Goal: Book appointment/travel/reservation

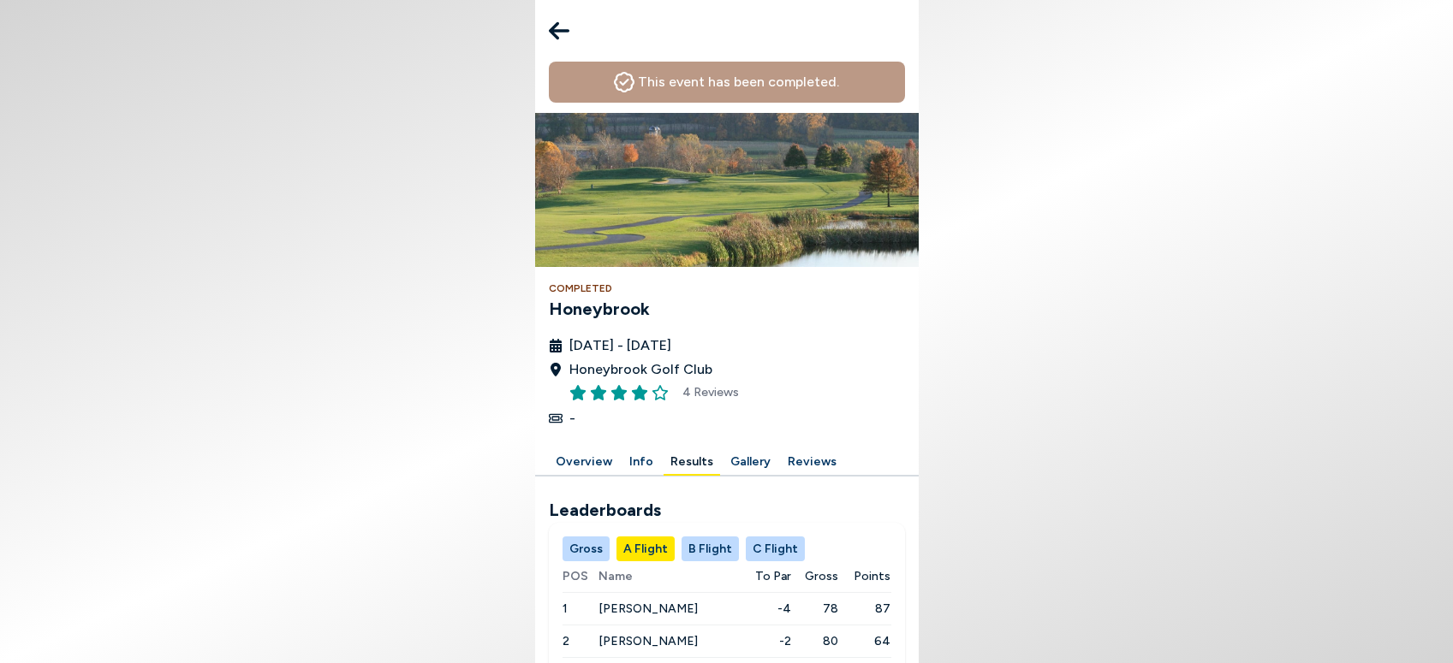
scroll to position [249, 0]
click at [417, 233] on body "This event has been completed. Completed Honeybrook August 25th - 31st, 2025 Ho…" at bounding box center [726, 331] width 1453 height 663
click at [585, 537] on button "Gross" at bounding box center [585, 549] width 47 height 25
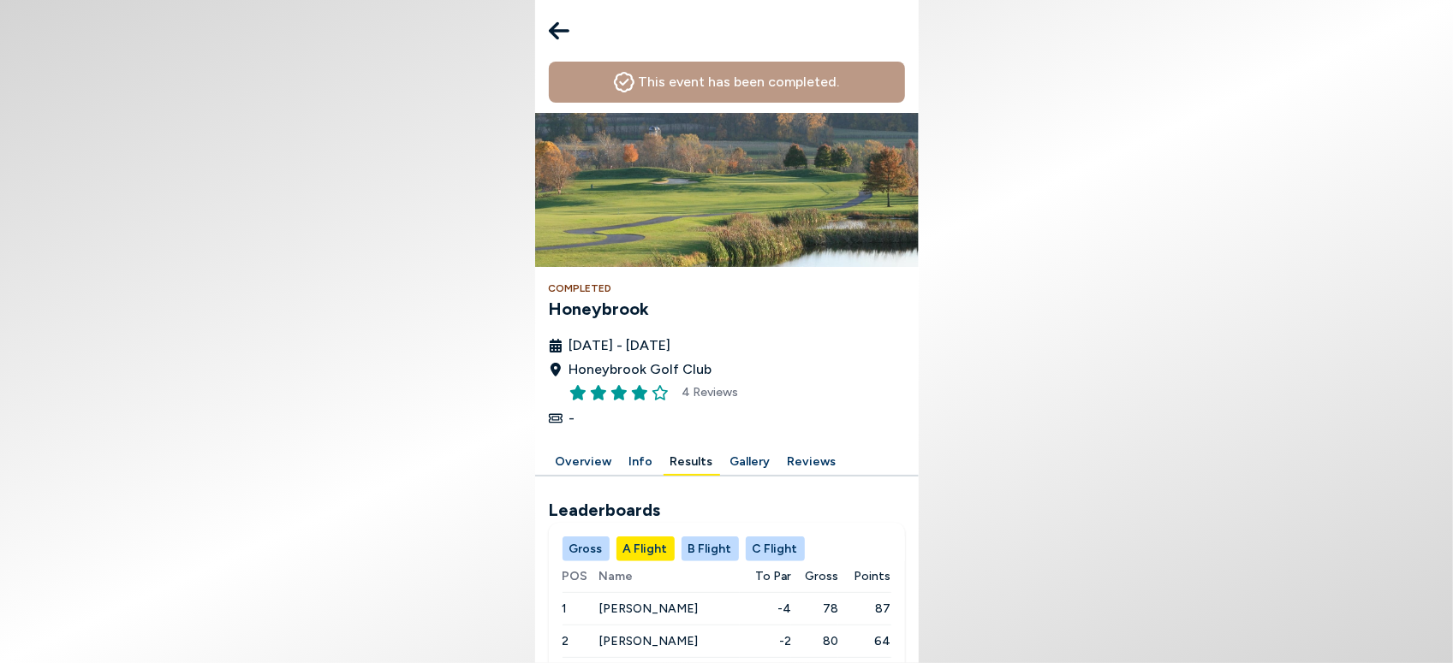
scroll to position [41, 0]
click at [765, 537] on button "C Flight" at bounding box center [775, 549] width 59 height 25
click at [699, 537] on button "B Flight" at bounding box center [709, 549] width 57 height 25
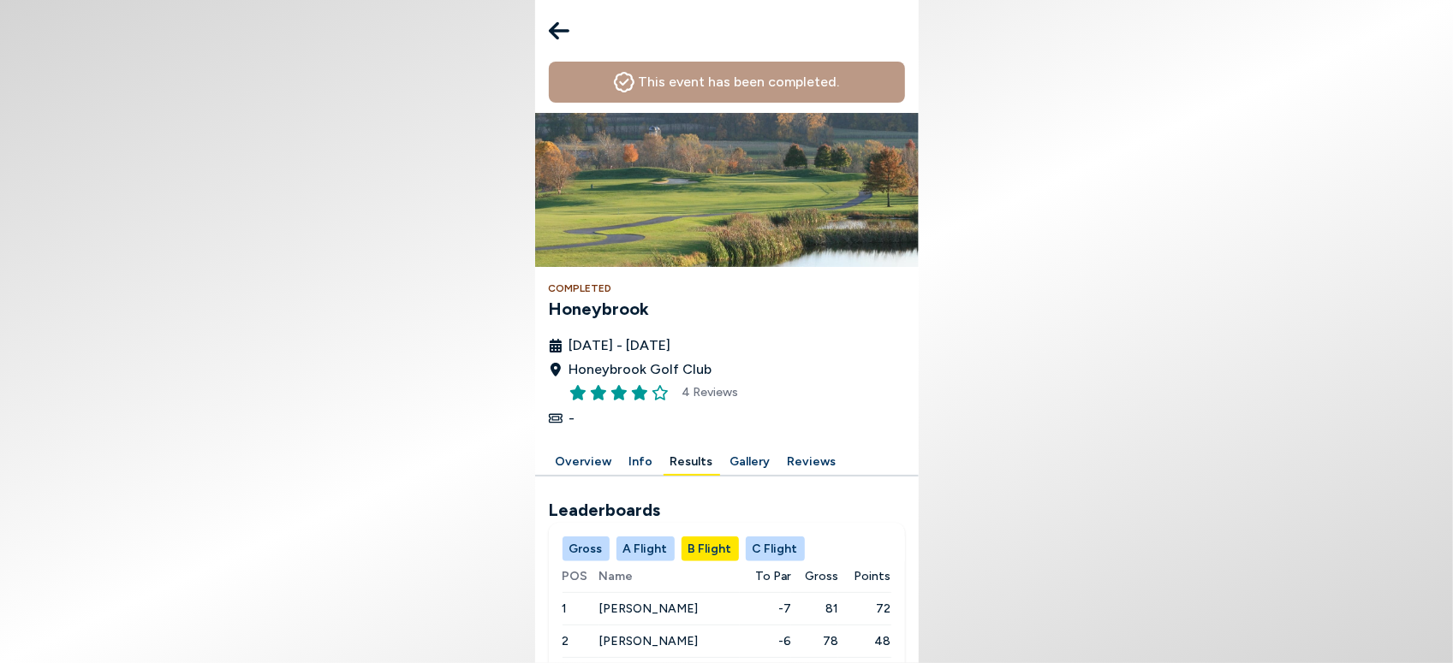
click at [638, 537] on button "A Flight" at bounding box center [645, 549] width 58 height 25
click at [574, 537] on button "Gross" at bounding box center [585, 549] width 47 height 25
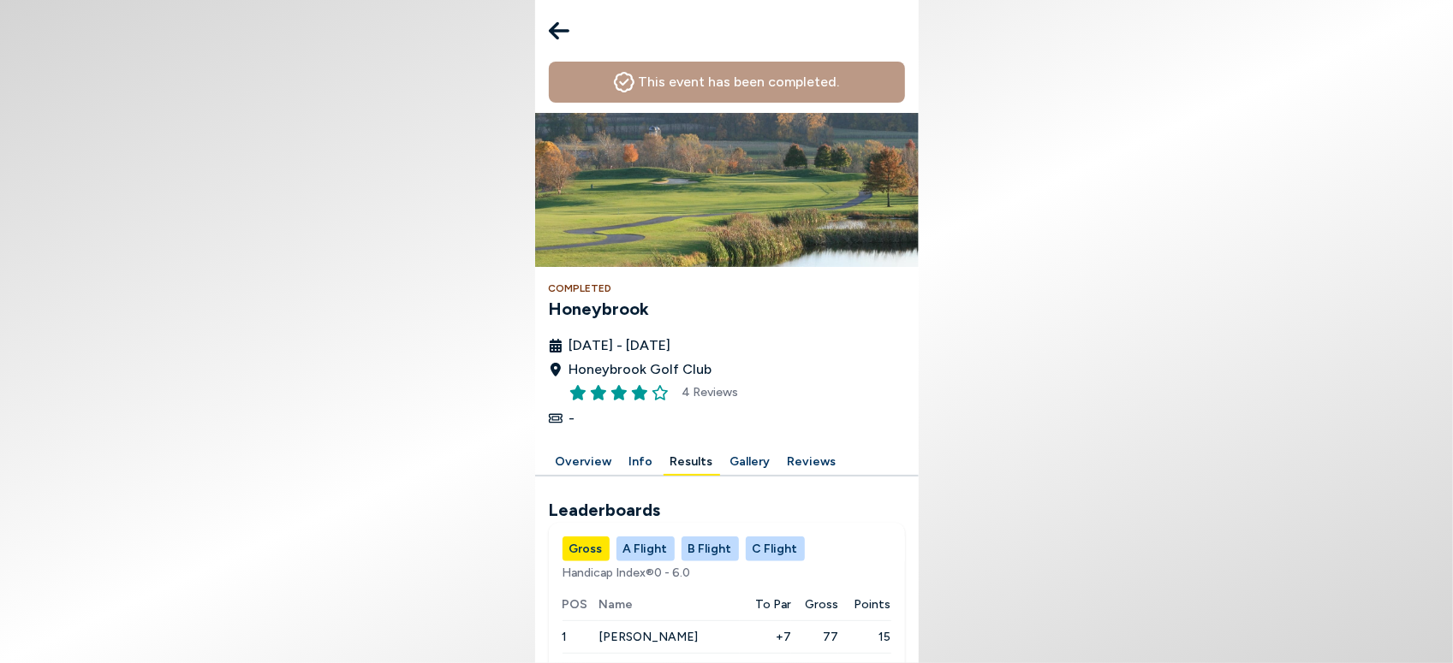
click at [634, 537] on button "A Flight" at bounding box center [645, 549] width 58 height 25
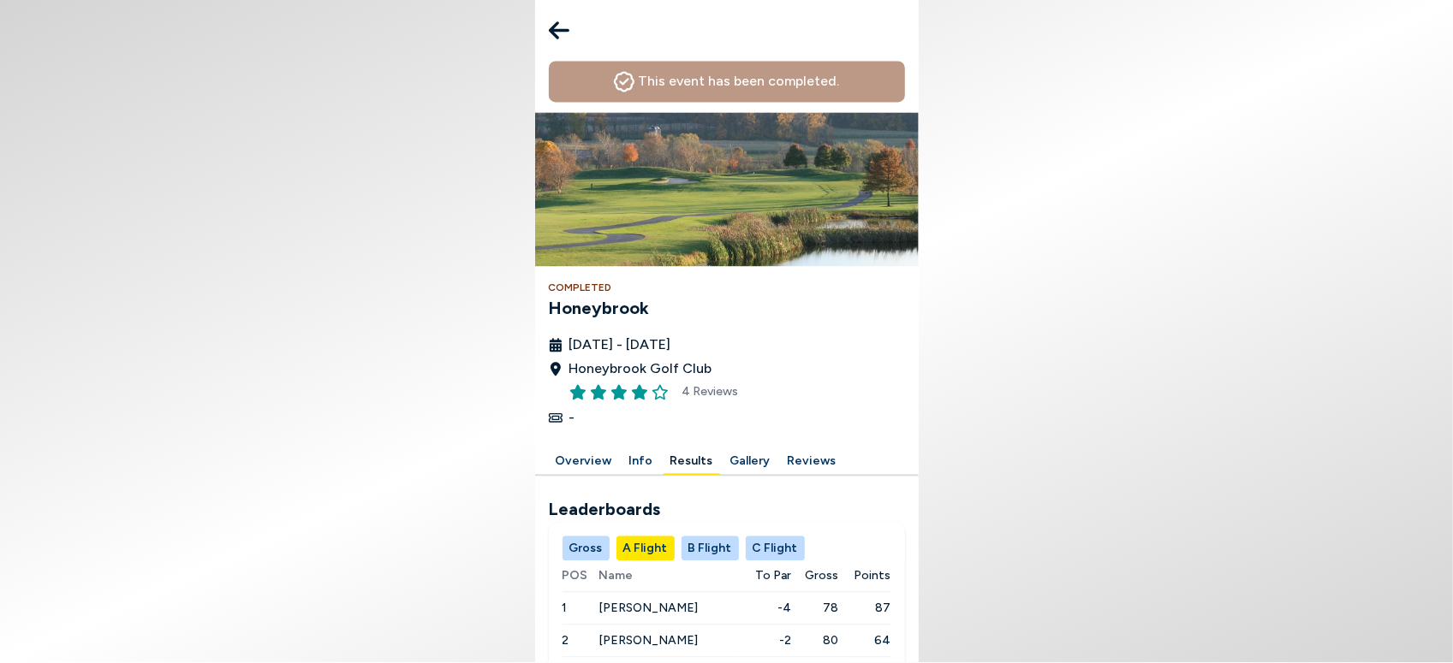
scroll to position [316, 0]
click at [782, 537] on button "C Flight" at bounding box center [775, 549] width 59 height 25
click at [630, 634] on span "[PERSON_NAME]" at bounding box center [643, 641] width 99 height 15
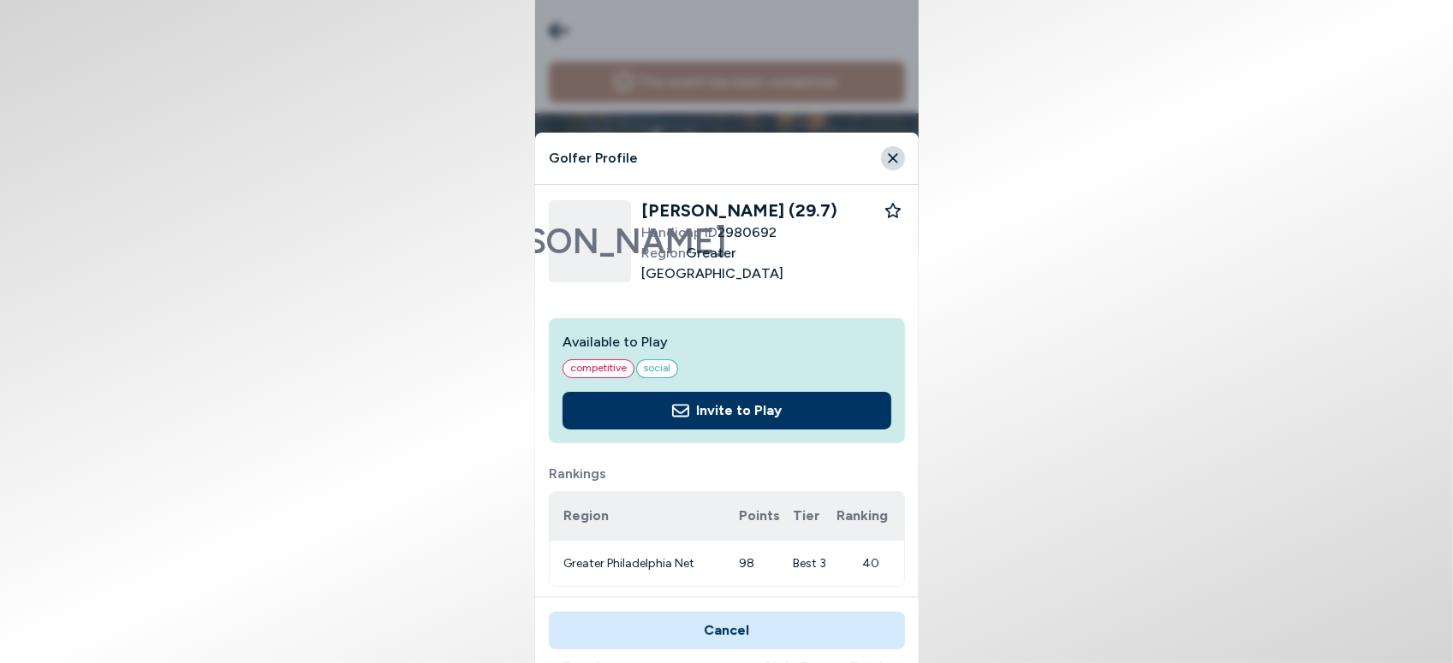
click at [891, 158] on icon "Close" at bounding box center [892, 157] width 9 height 9
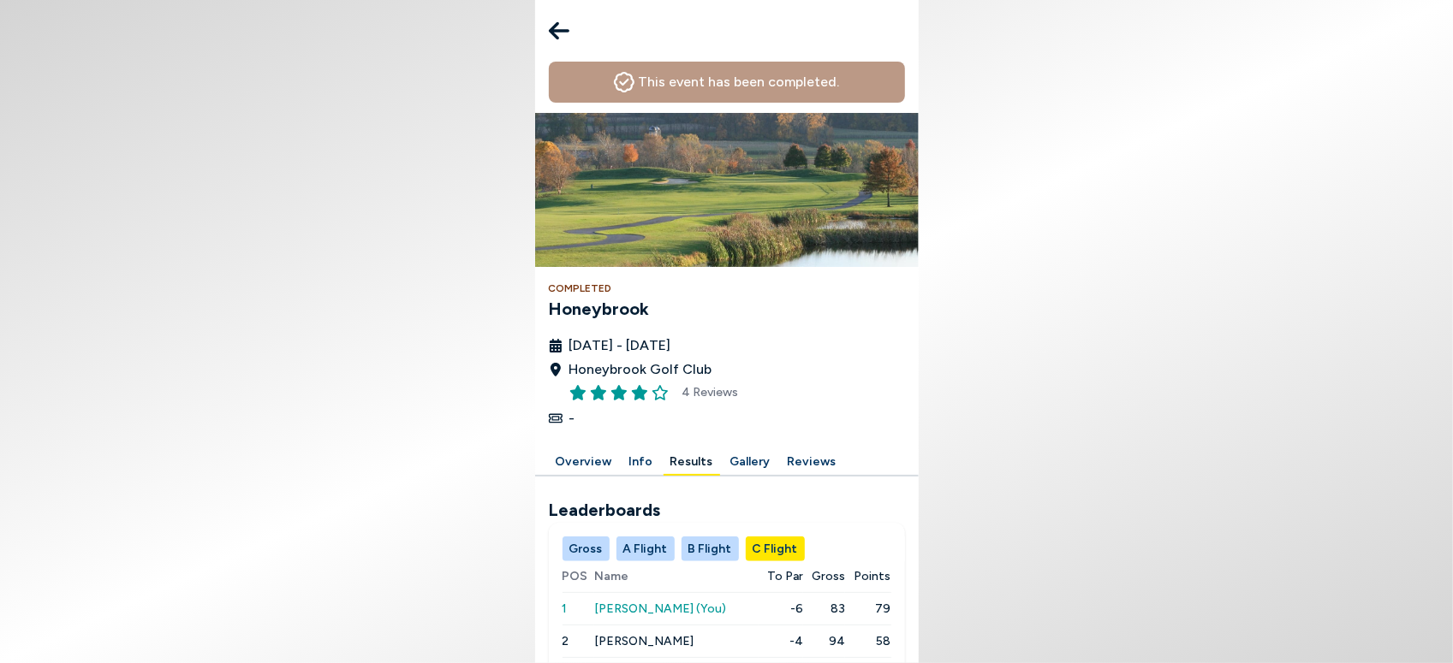
click at [663, 658] on td "[PERSON_NAME]" at bounding box center [676, 674] width 164 height 33
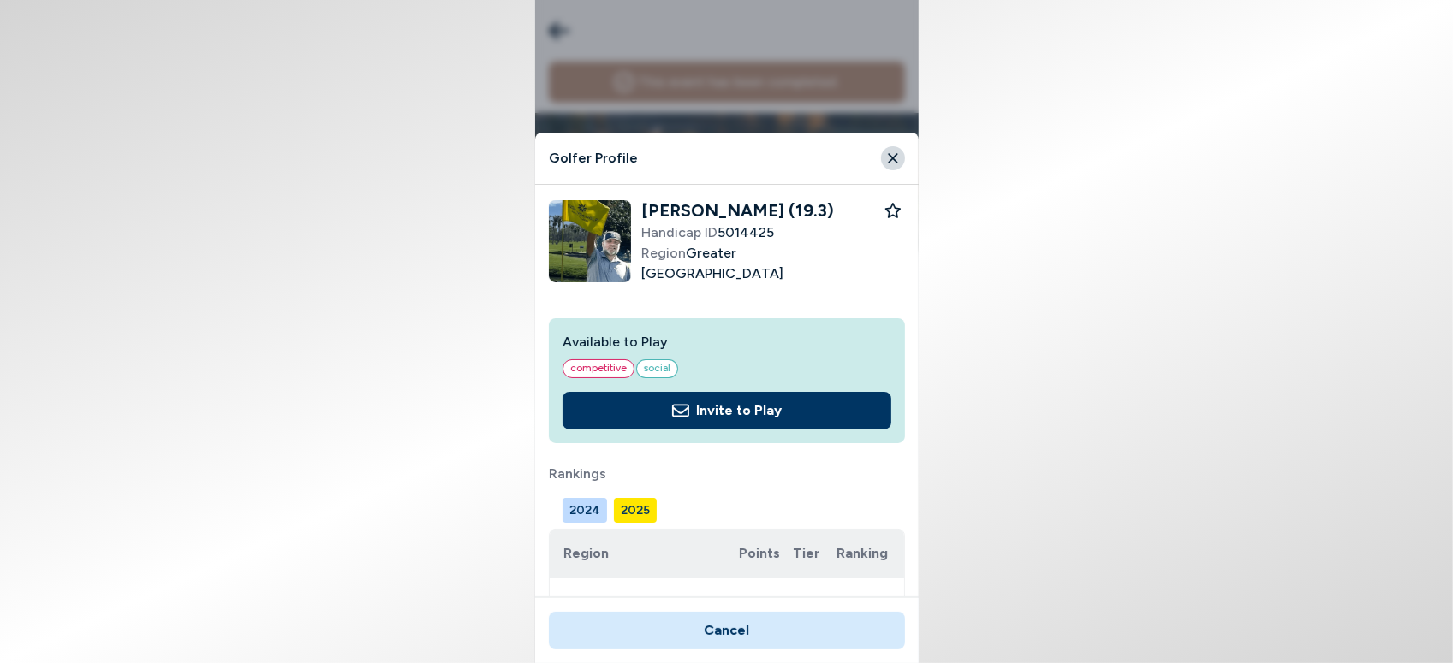
click at [902, 148] on div "Golfer Profile" at bounding box center [727, 159] width 384 height 52
click at [892, 163] on icon "Close" at bounding box center [892, 158] width 15 height 15
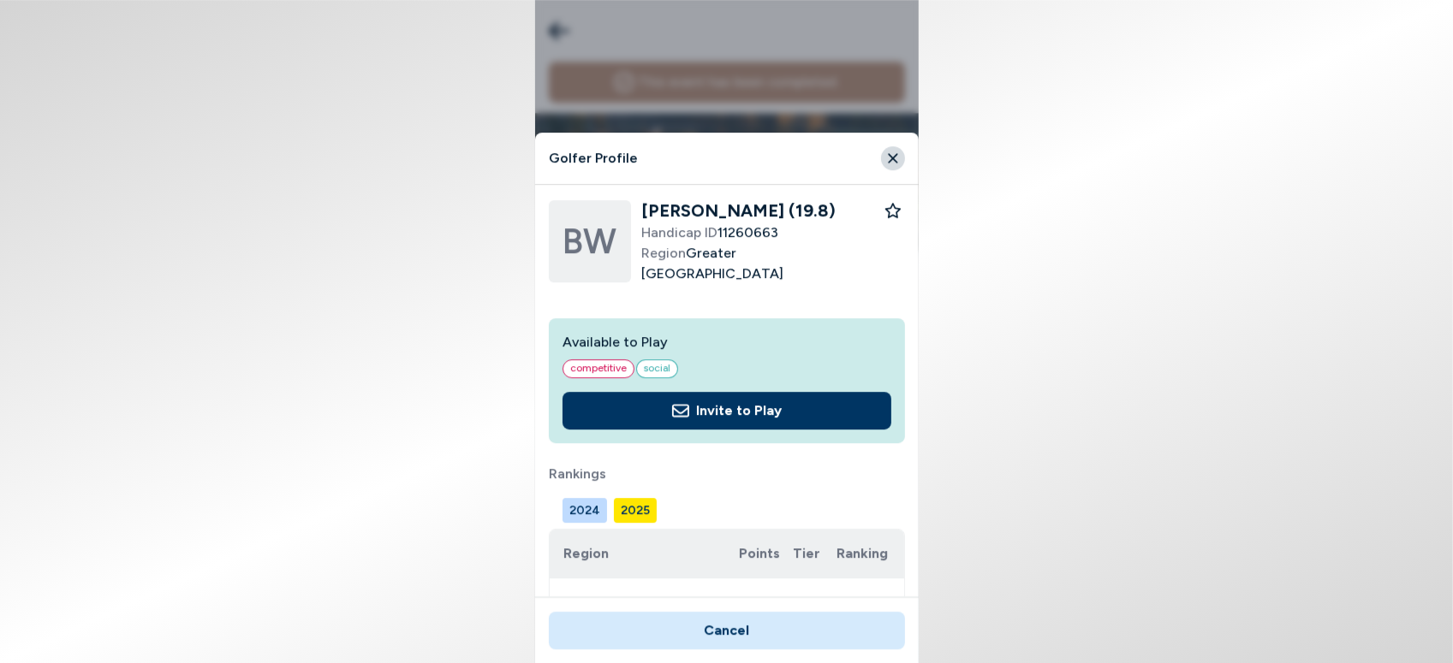
scroll to position [317, 0]
click at [885, 158] on icon "Close" at bounding box center [892, 158] width 15 height 15
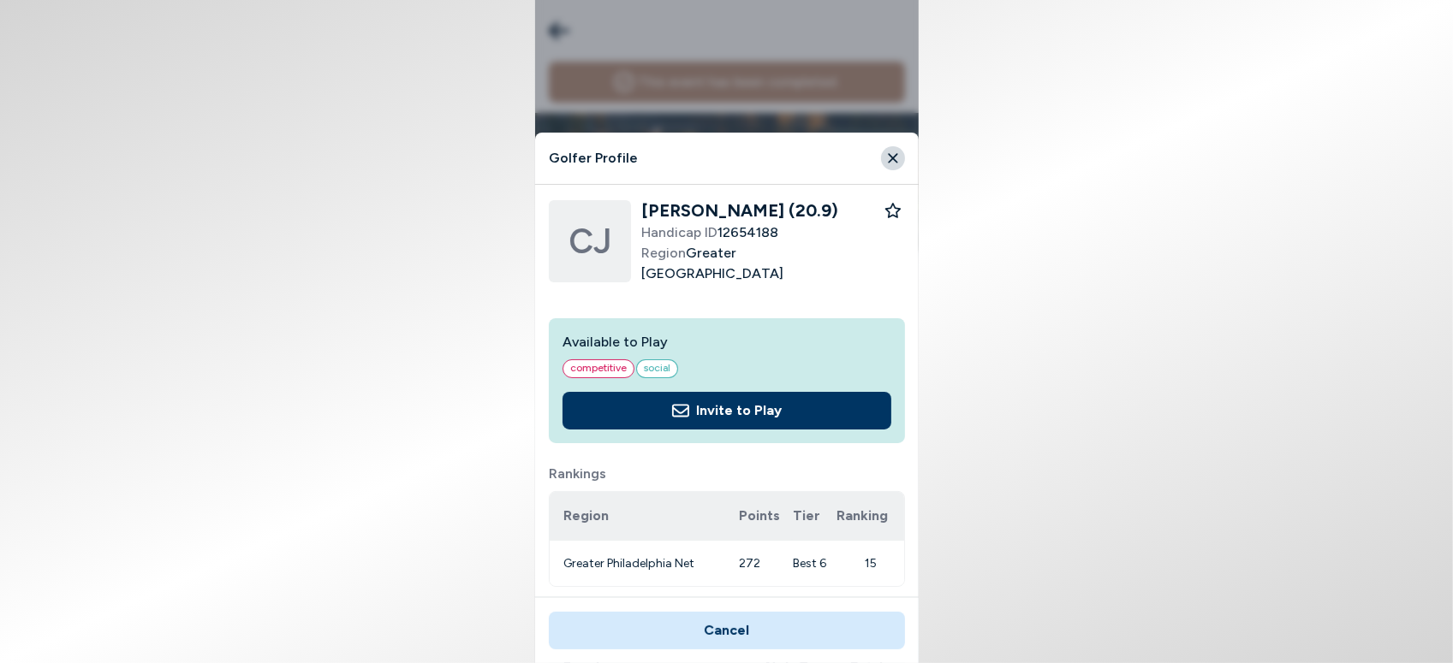
click at [890, 152] on icon "Close" at bounding box center [892, 158] width 15 height 15
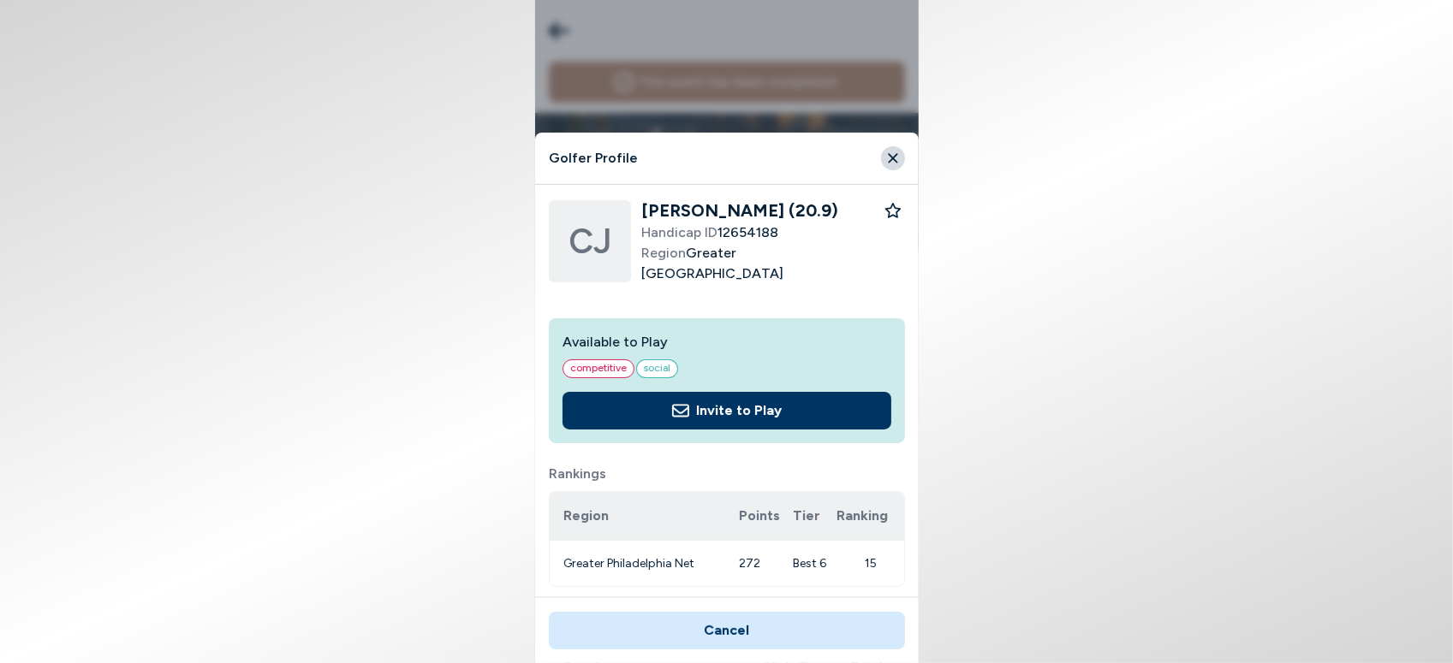
click at [898, 161] on icon "Close" at bounding box center [892, 158] width 15 height 15
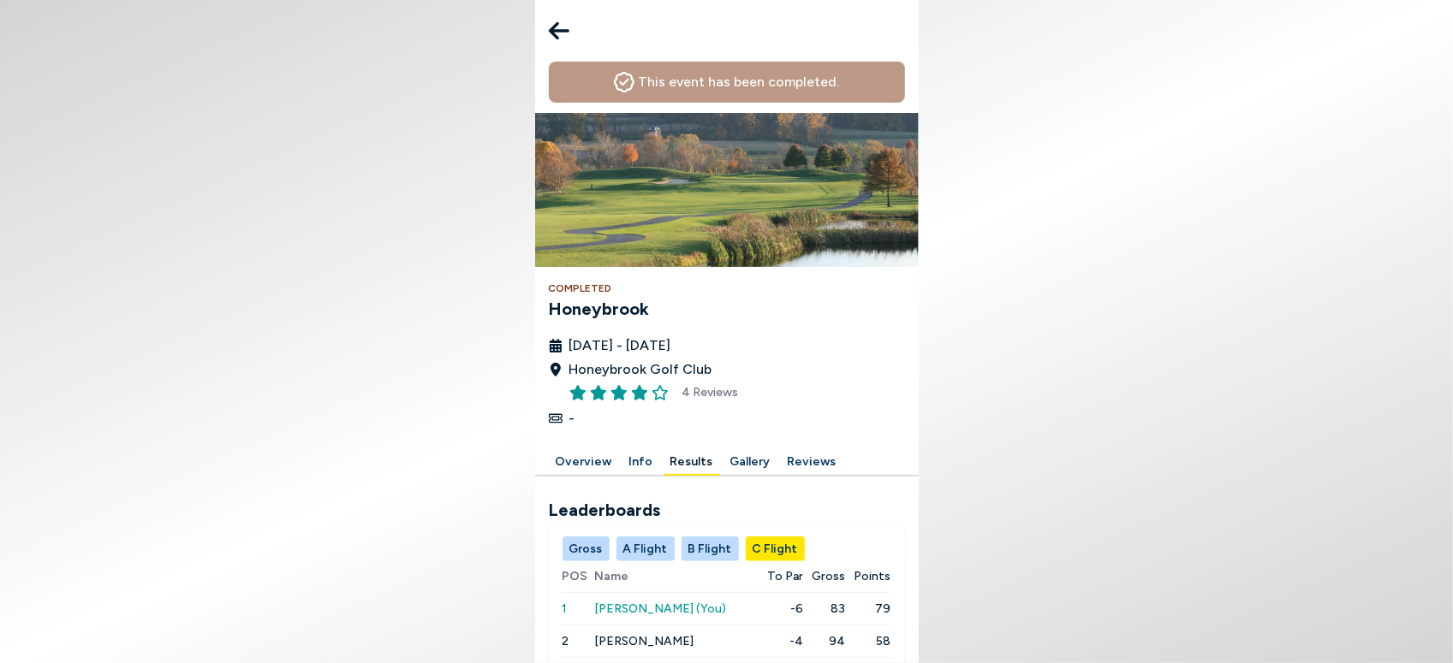
click at [649, 602] on span "[PERSON_NAME] (You)" at bounding box center [660, 609] width 132 height 15
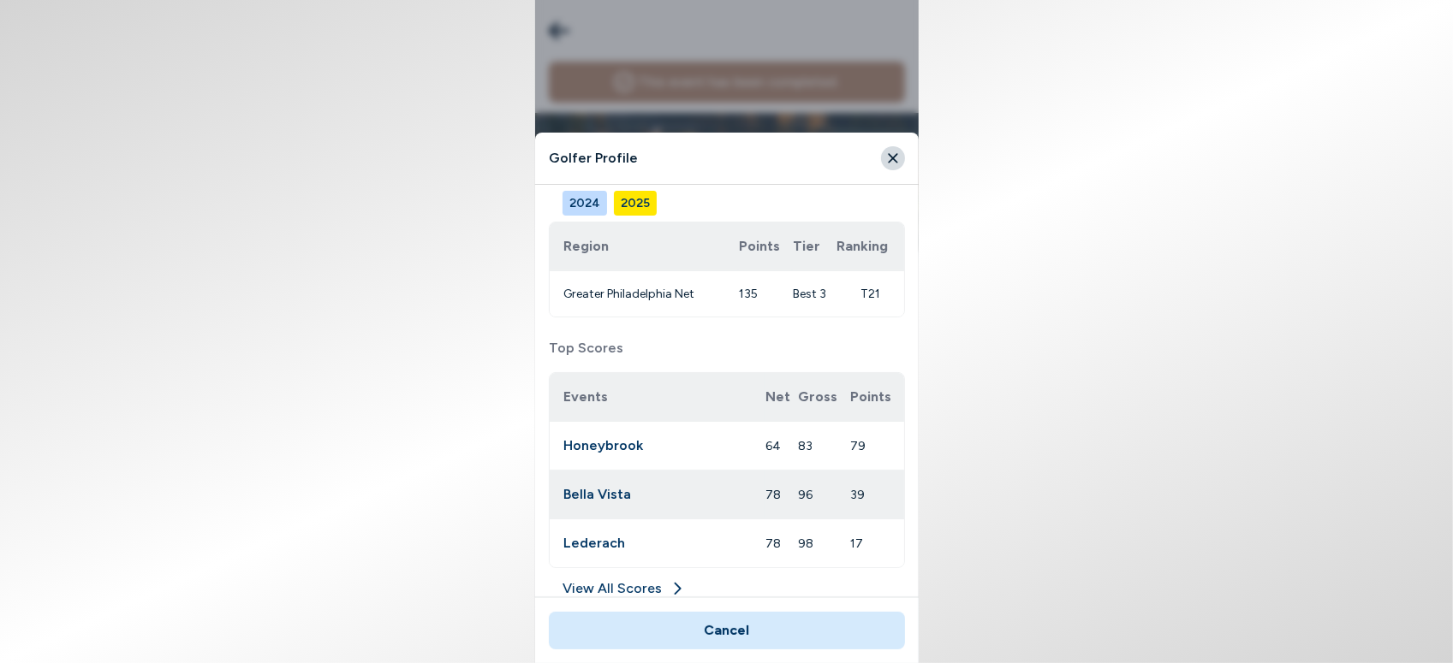
scroll to position [293, 0]
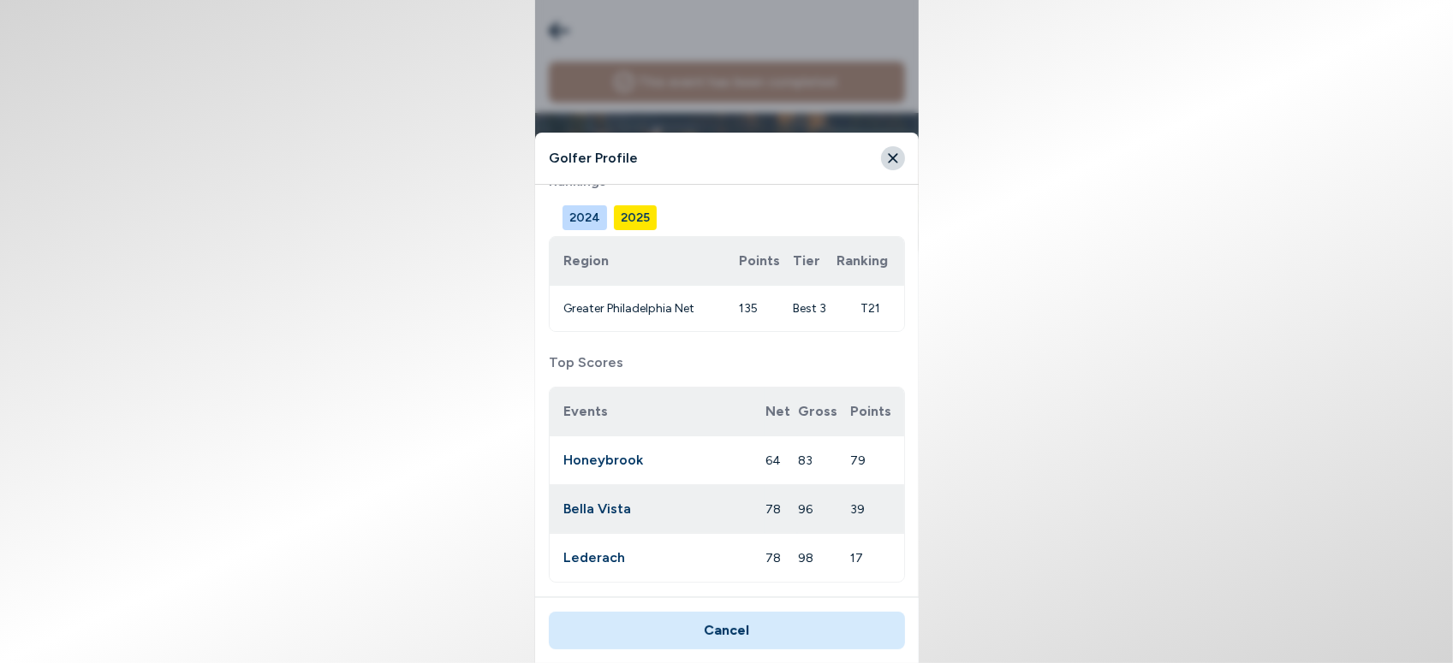
click at [685, 344] on div "MD [PERSON_NAME] (19.2) Handicap ID 4543794 Region [GEOGRAPHIC_DATA] Available …" at bounding box center [727, 318] width 356 height 824
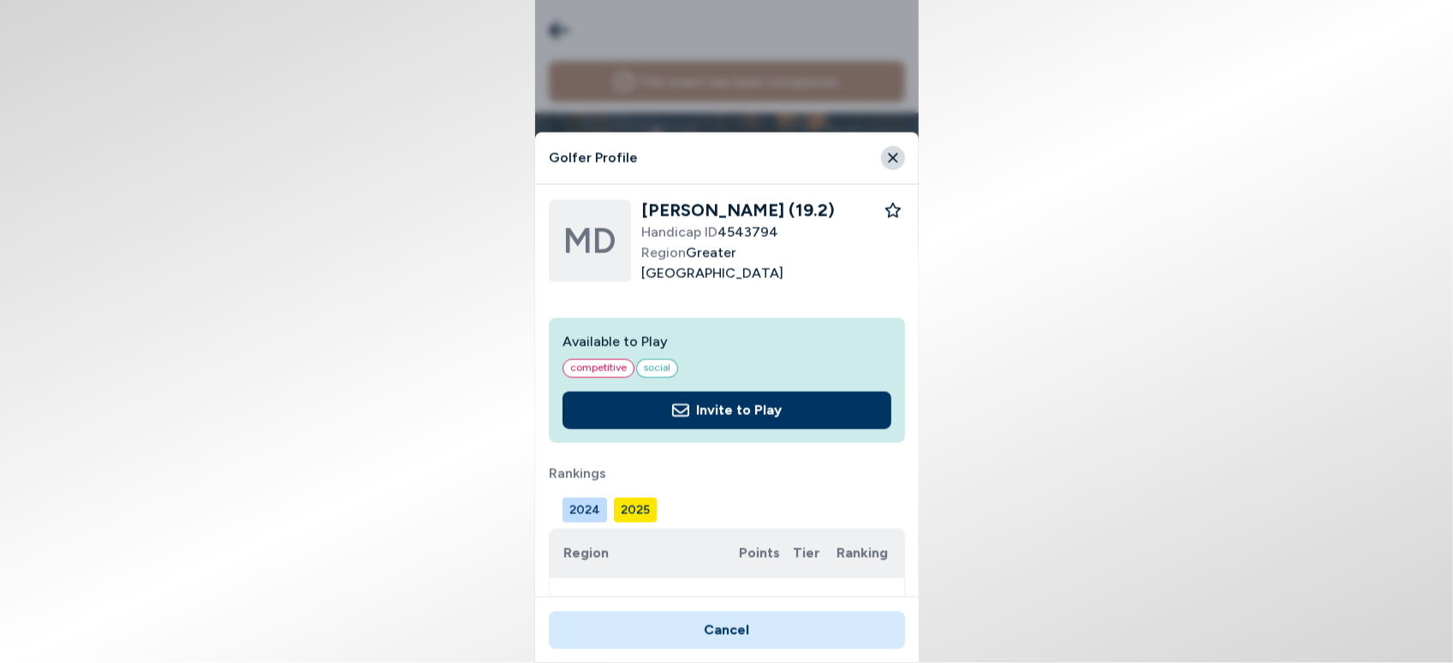
scroll to position [157, 0]
click at [893, 154] on icon "Close" at bounding box center [892, 158] width 15 height 15
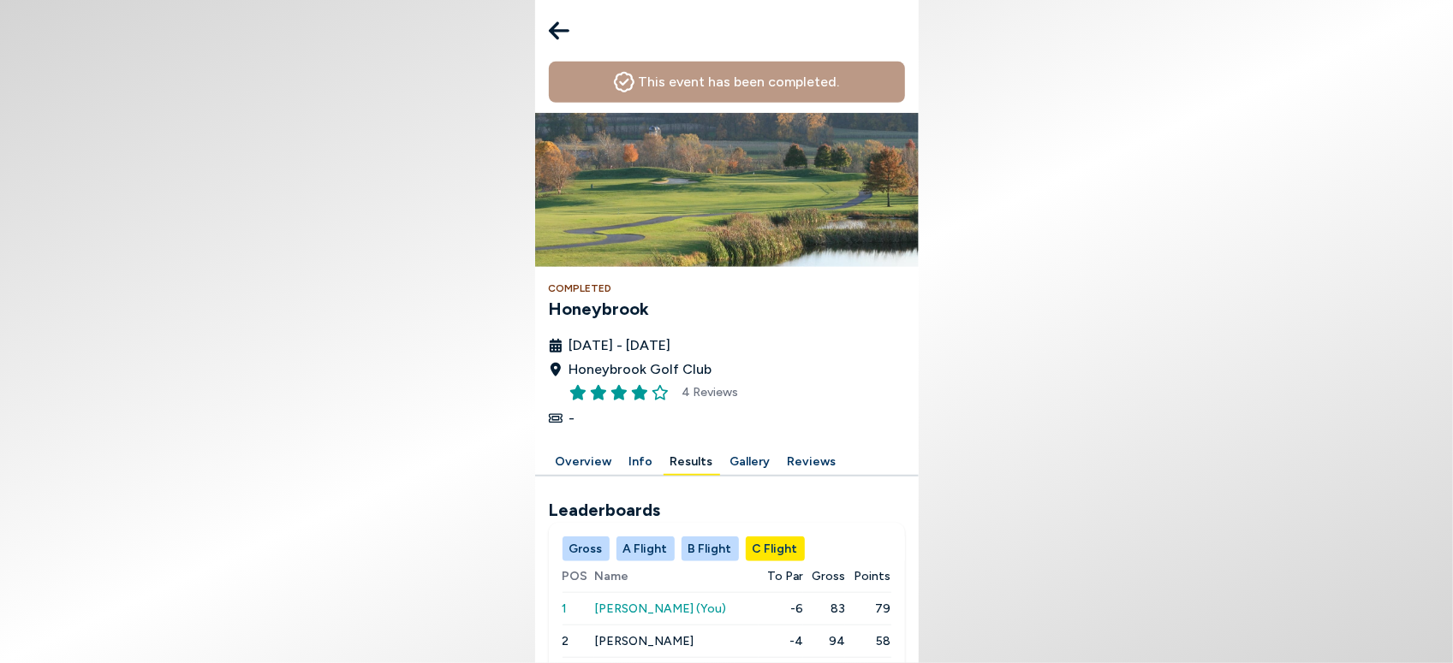
scroll to position [340, 0]
click at [704, 537] on button "B Flight" at bounding box center [709, 549] width 57 height 25
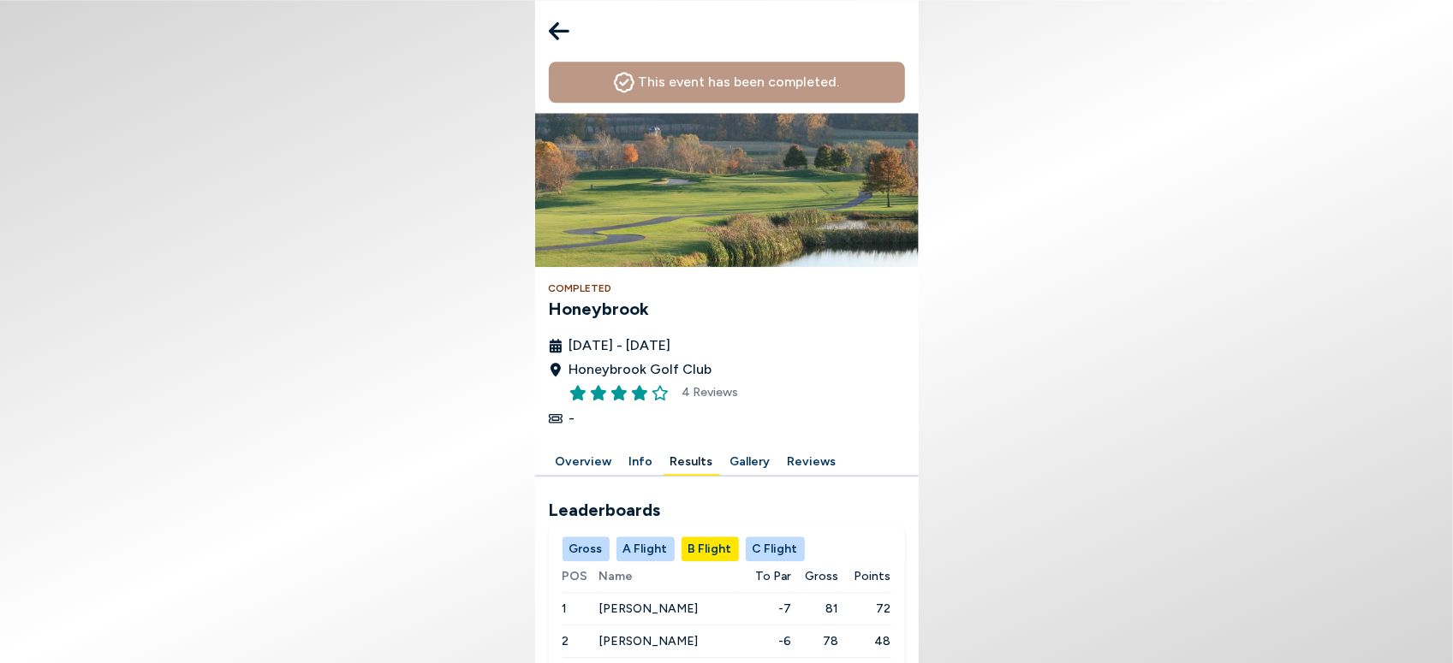
scroll to position [179, 0]
click at [638, 537] on button "A Flight" at bounding box center [645, 549] width 58 height 25
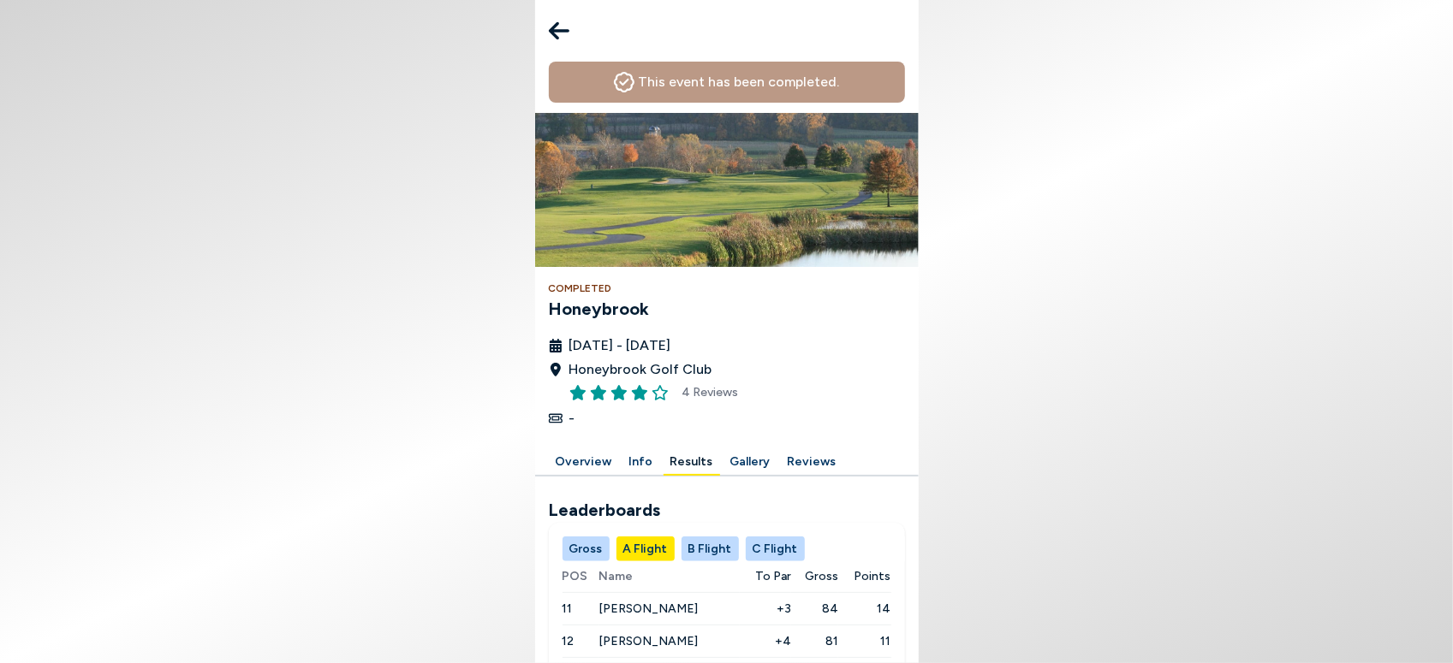
click at [786, 537] on button "C Flight" at bounding box center [775, 549] width 59 height 25
click at [834, 497] on h2 "Leaderboards" at bounding box center [727, 510] width 356 height 26
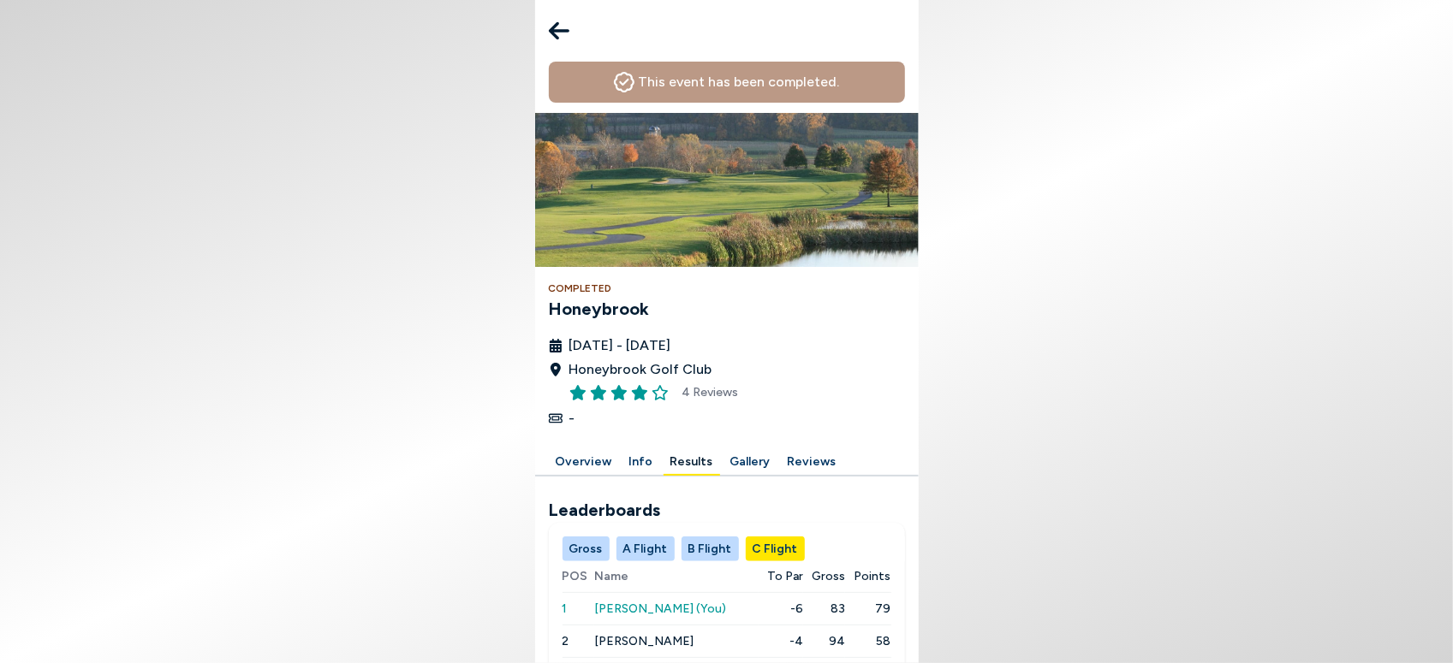
scroll to position [242, 0]
click at [713, 537] on button "B Flight" at bounding box center [709, 549] width 57 height 25
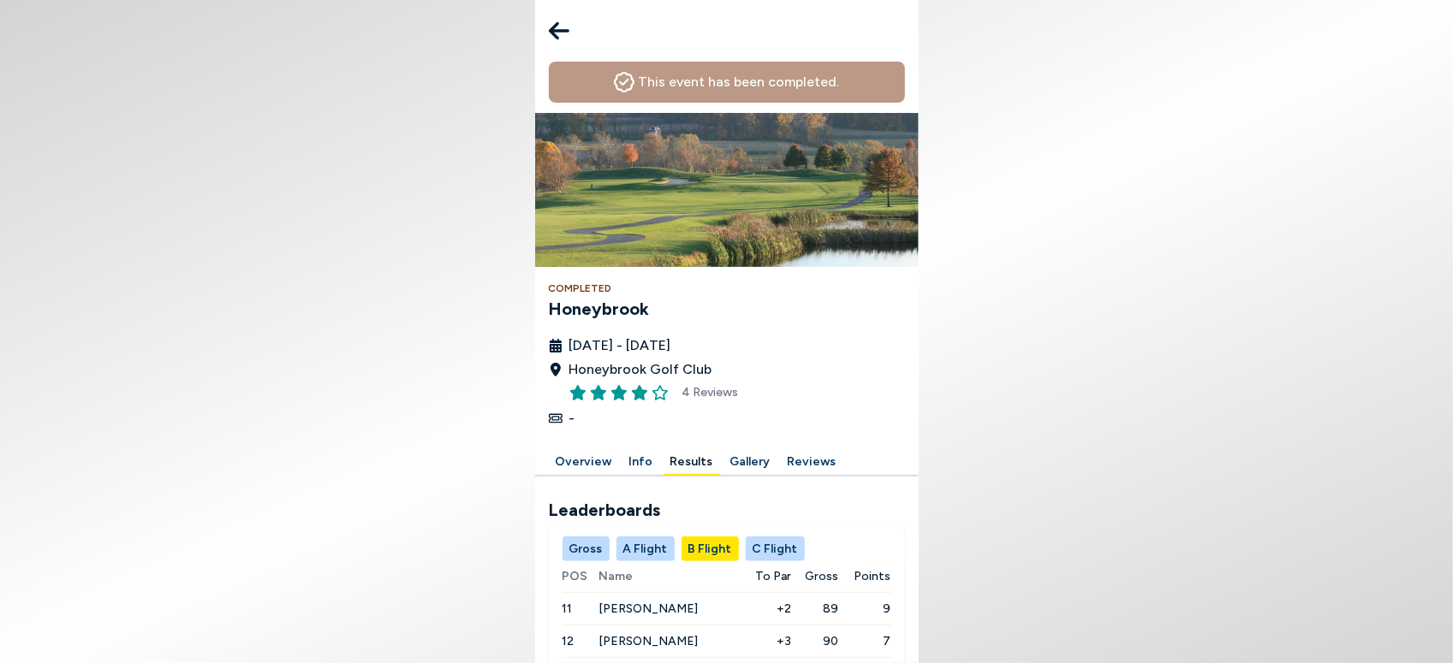
click at [636, 537] on button "A Flight" at bounding box center [645, 549] width 58 height 25
click at [639, 602] on span "[PERSON_NAME]" at bounding box center [647, 609] width 99 height 15
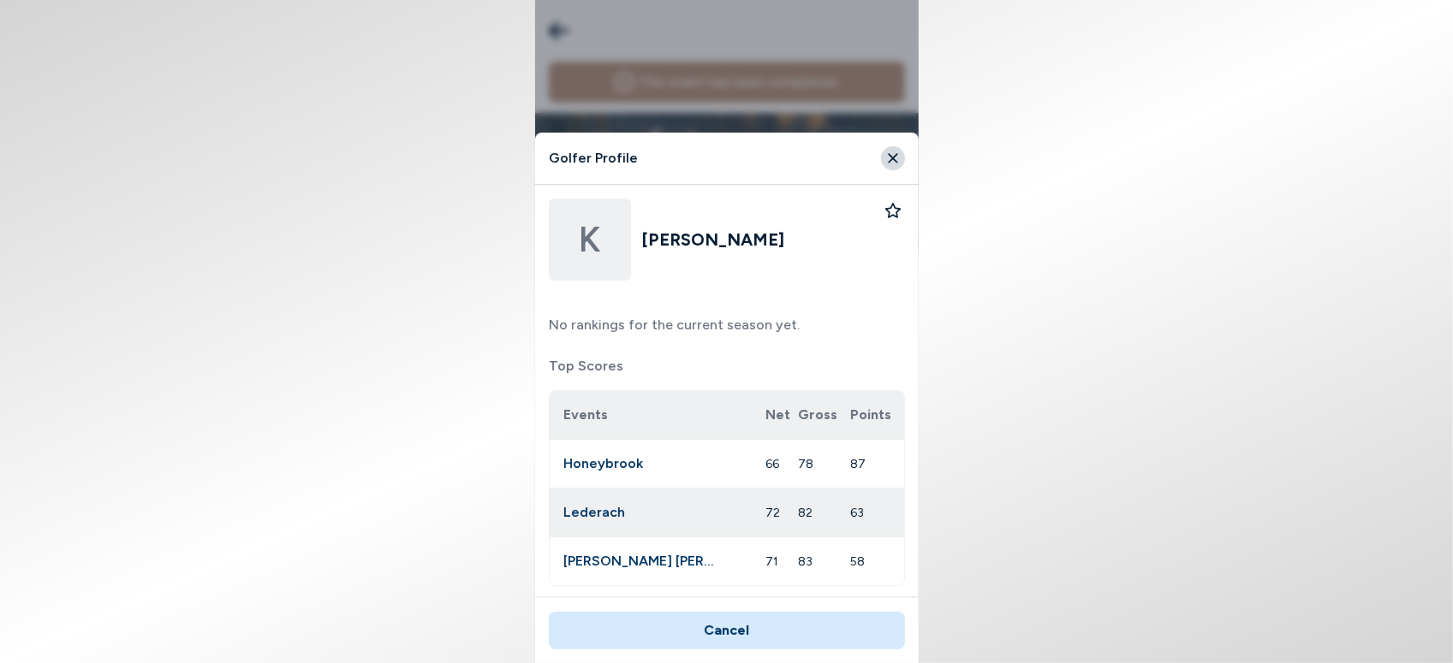
click at [888, 159] on icon "Close" at bounding box center [892, 158] width 15 height 15
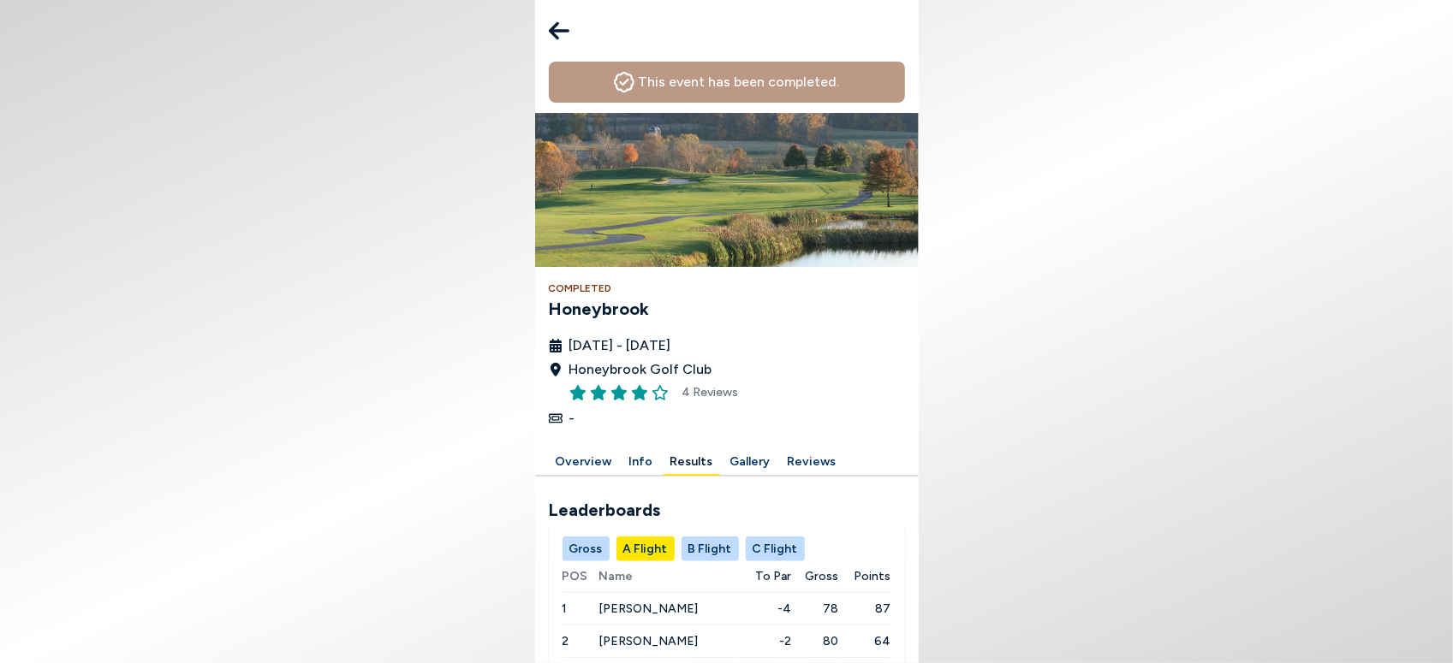
click at [558, 29] on icon at bounding box center [559, 31] width 21 height 34
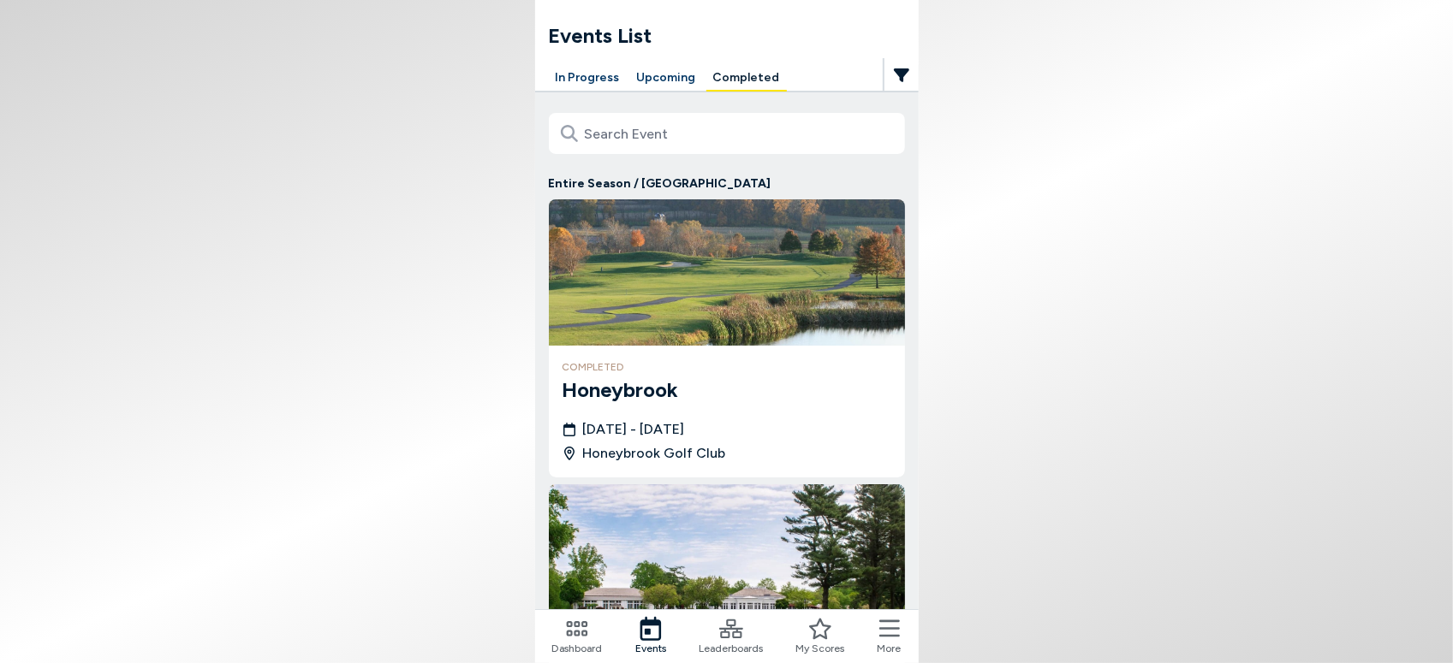
click at [570, 80] on button "In Progress" at bounding box center [588, 78] width 78 height 27
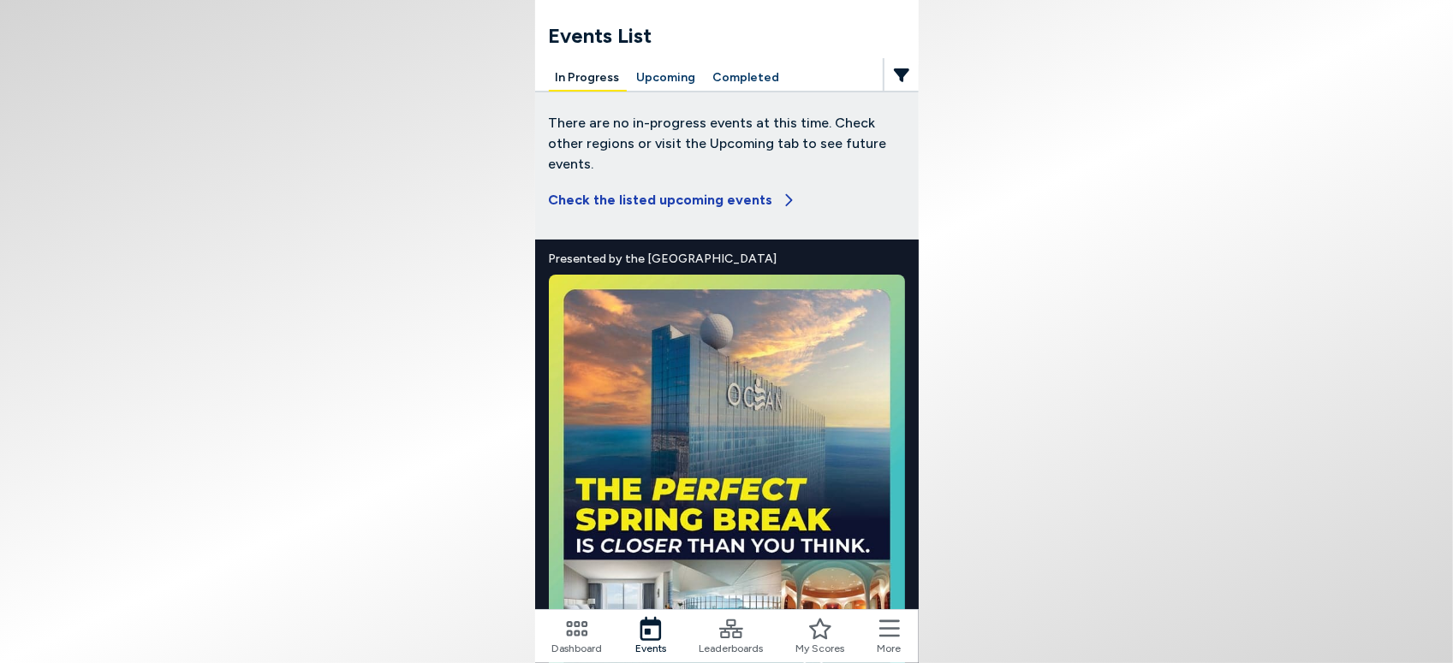
click at [633, 181] on button "Check the listed upcoming events" at bounding box center [673, 200] width 248 height 38
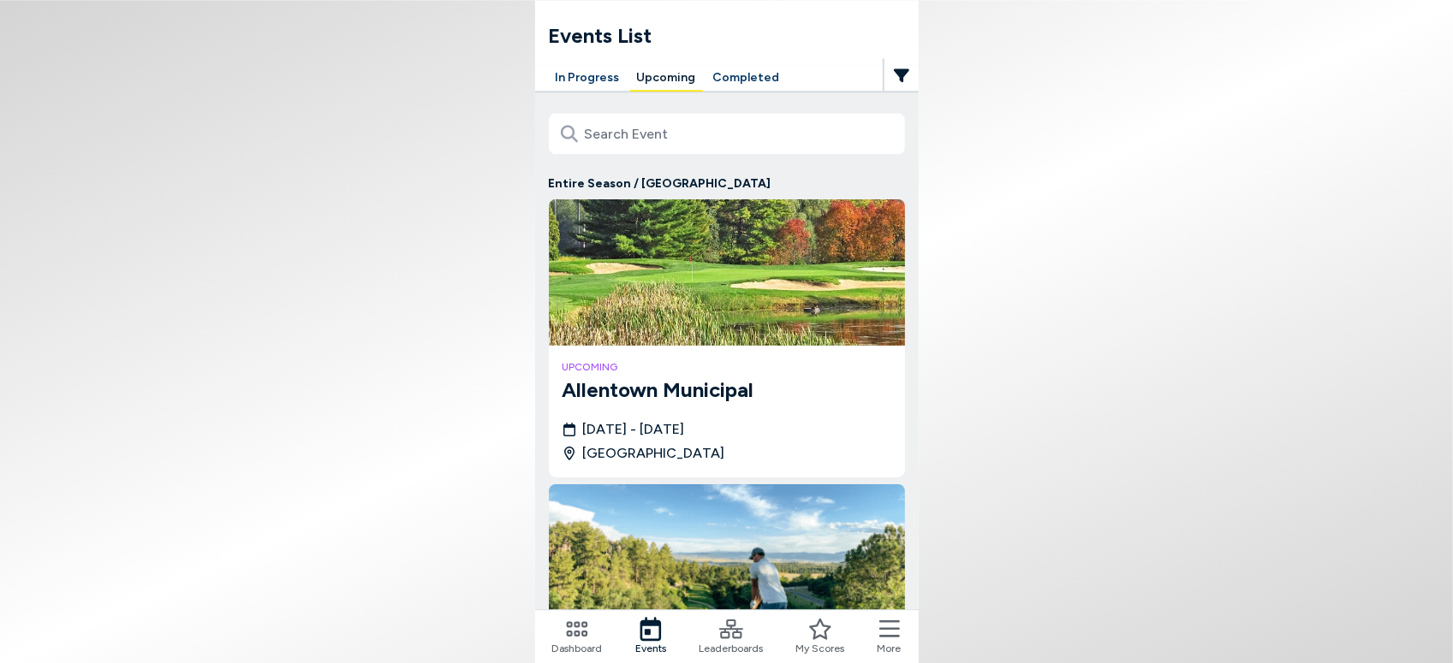
scroll to position [481, 0]
click at [1211, 173] on body "Events List In Progress Upcoming Completed Entire Season / [GEOGRAPHIC_DATA] up…" at bounding box center [726, 331] width 1453 height 663
click at [1228, 272] on body "Events List In Progress Upcoming Completed Entire Season / [GEOGRAPHIC_DATA] up…" at bounding box center [726, 331] width 1453 height 663
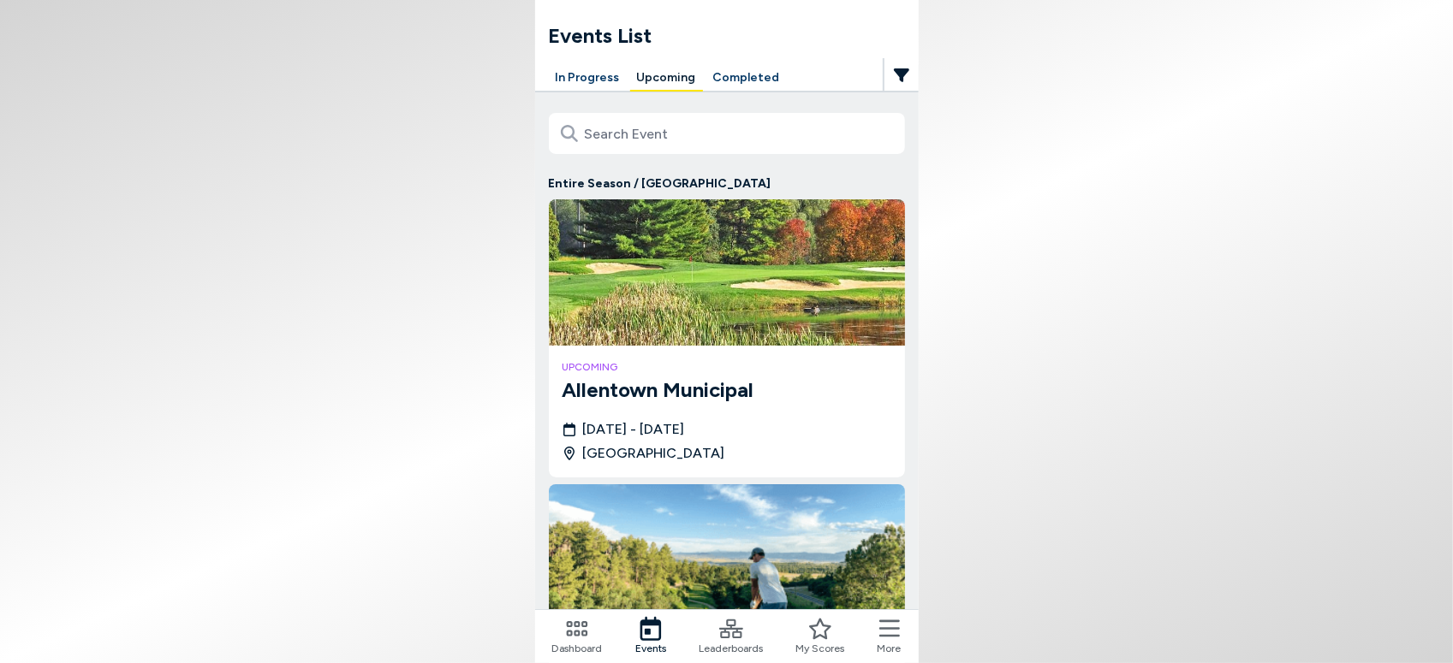
click at [419, 214] on body "Events List In Progress Upcoming Completed Entire Season / [GEOGRAPHIC_DATA] up…" at bounding box center [726, 331] width 1453 height 663
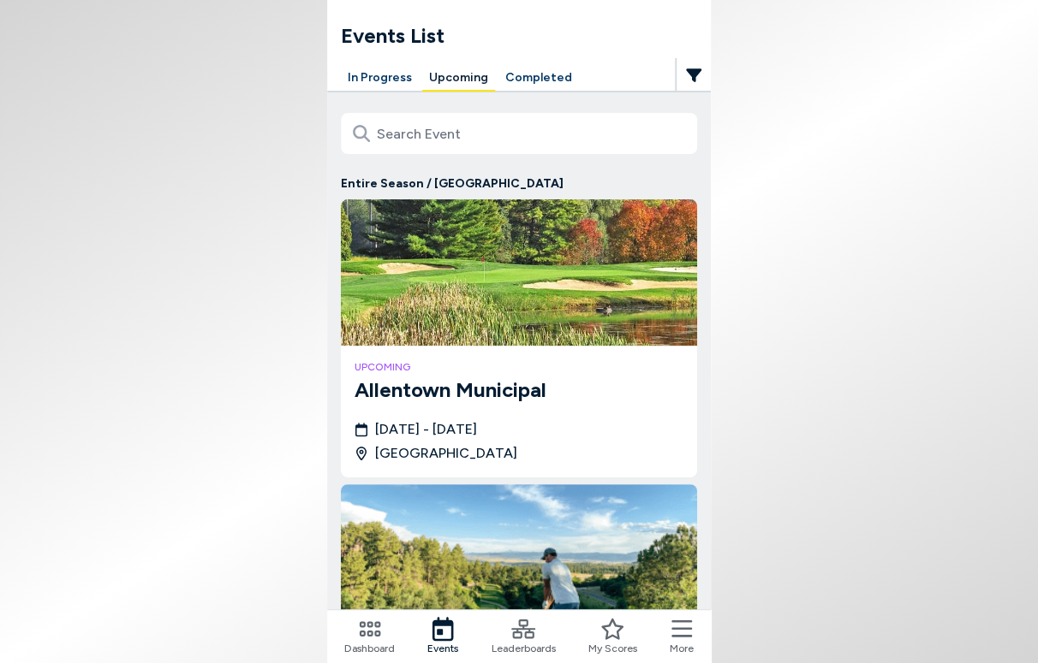
click at [229, 343] on body "Events List In Progress Upcoming Completed Entire Season / [GEOGRAPHIC_DATA] up…" at bounding box center [519, 331] width 1038 height 663
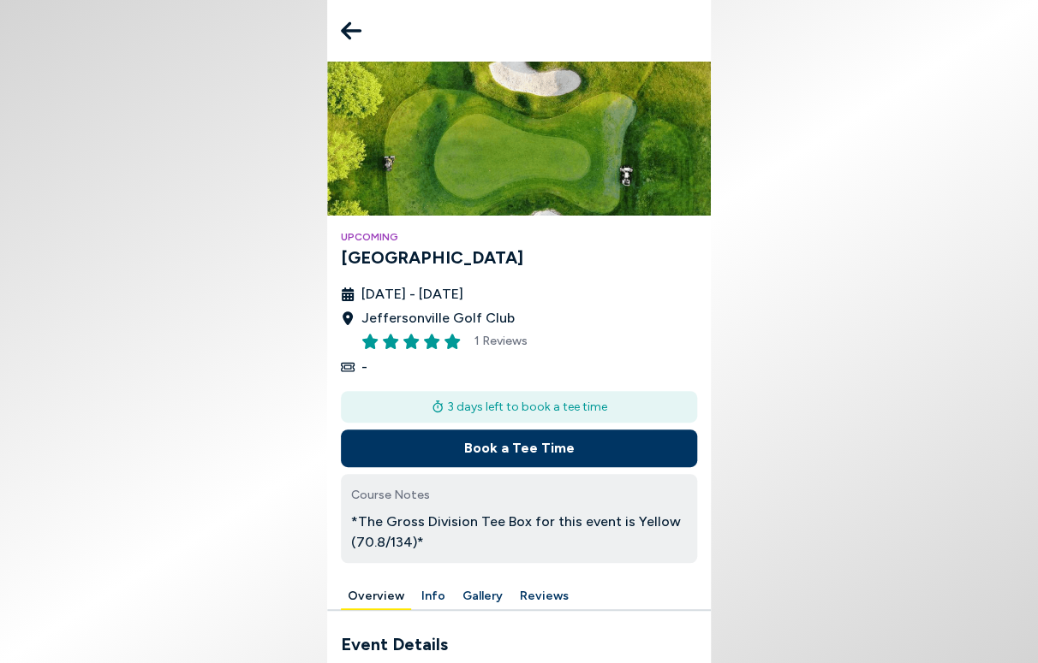
click at [491, 440] on button "Book a Tee Time" at bounding box center [519, 449] width 356 height 38
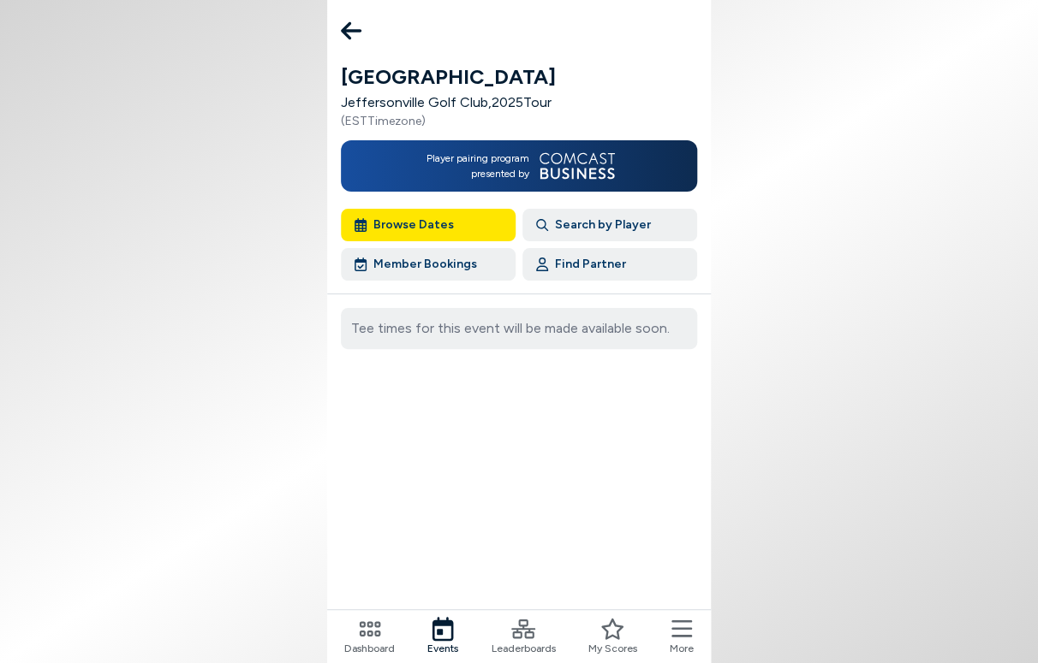
click at [398, 227] on button "Browse Dates" at bounding box center [428, 225] width 175 height 33
click at [401, 224] on button "Browse Dates" at bounding box center [428, 225] width 175 height 33
click at [376, 222] on button "Browse Dates" at bounding box center [428, 225] width 175 height 33
click at [404, 216] on button "Browse Dates" at bounding box center [428, 225] width 175 height 33
click at [345, 32] on icon at bounding box center [351, 31] width 21 height 18
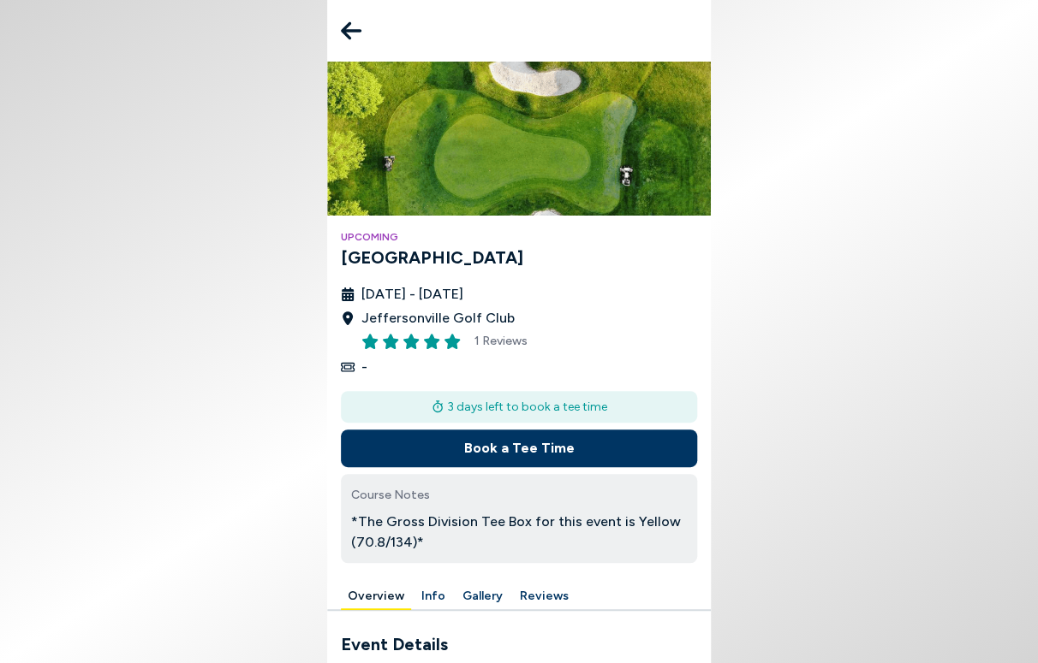
click at [439, 489] on div "Course Notes *The Gross Division Tee Box for this event is Yellow (70.8/134)*" at bounding box center [519, 518] width 356 height 89
click at [539, 584] on button "Reviews" at bounding box center [544, 597] width 62 height 27
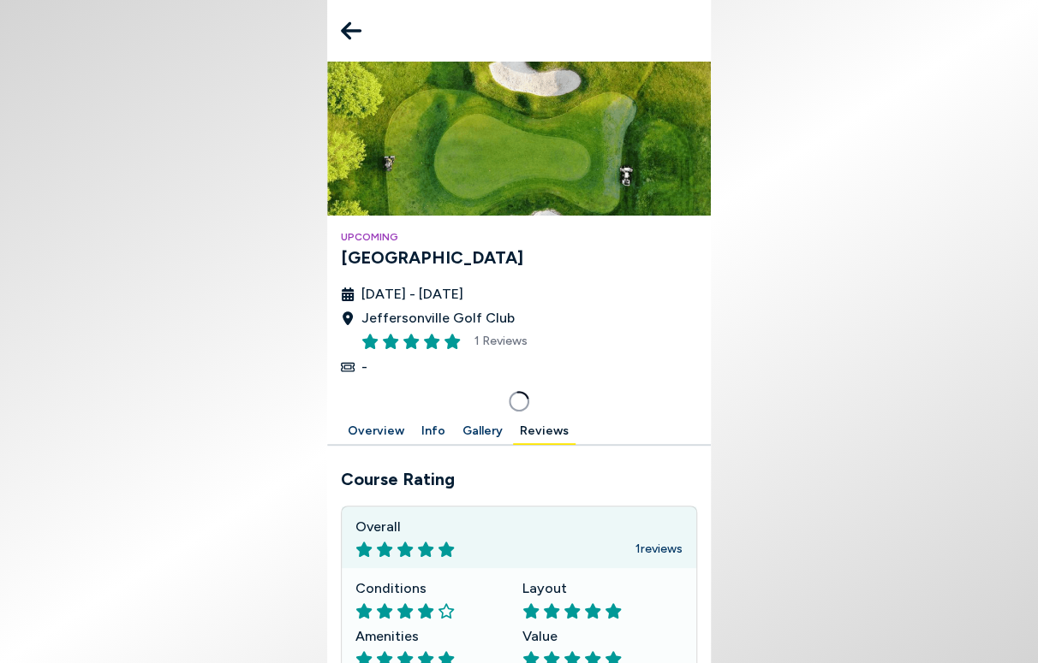
drag, startPoint x: 166, startPoint y: 72, endPoint x: 176, endPoint y: 26, distance: 47.2
click at [167, 72] on body "Upcoming [GEOGRAPHIC_DATA] [DATE] - [DATE][GEOGRAPHIC_DATA] 1 Reviews - Overvie…" at bounding box center [519, 331] width 1038 height 663
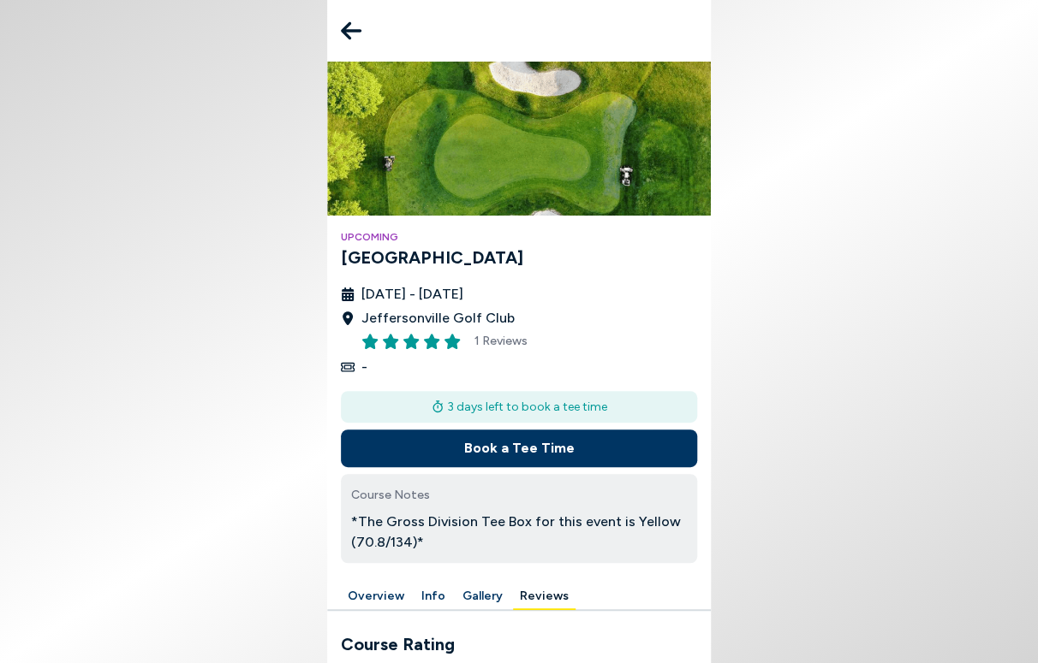
click at [98, 514] on body "Upcoming [GEOGRAPHIC_DATA] [DATE] - [DATE] Jeffersonville Golf Club 1 Reviews -…" at bounding box center [519, 331] width 1038 height 663
click at [352, 31] on icon at bounding box center [351, 31] width 21 height 18
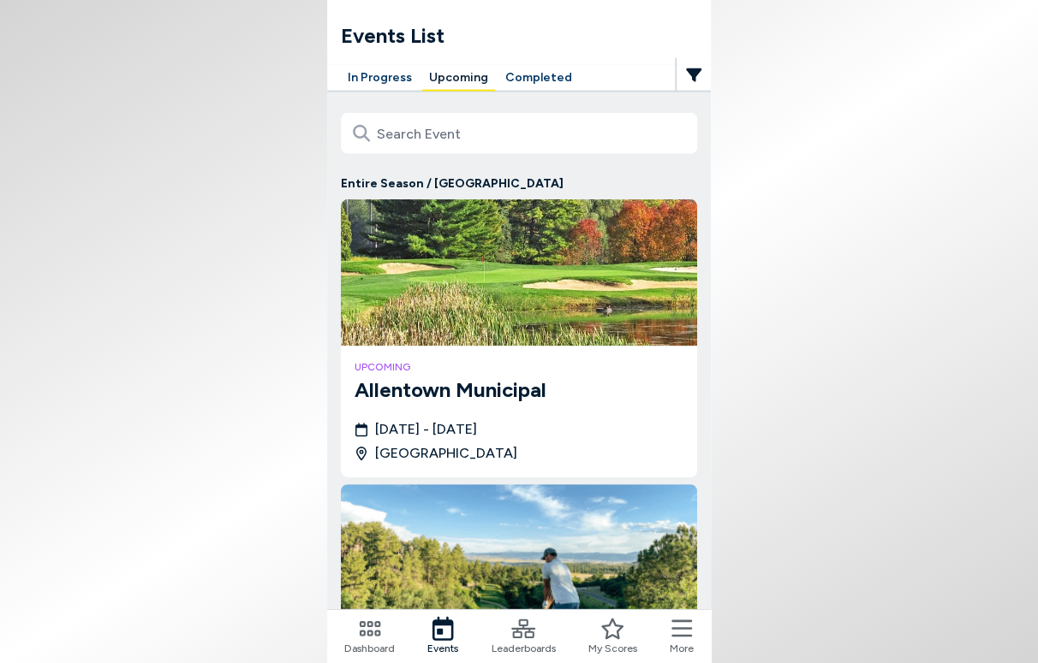
scroll to position [413, 0]
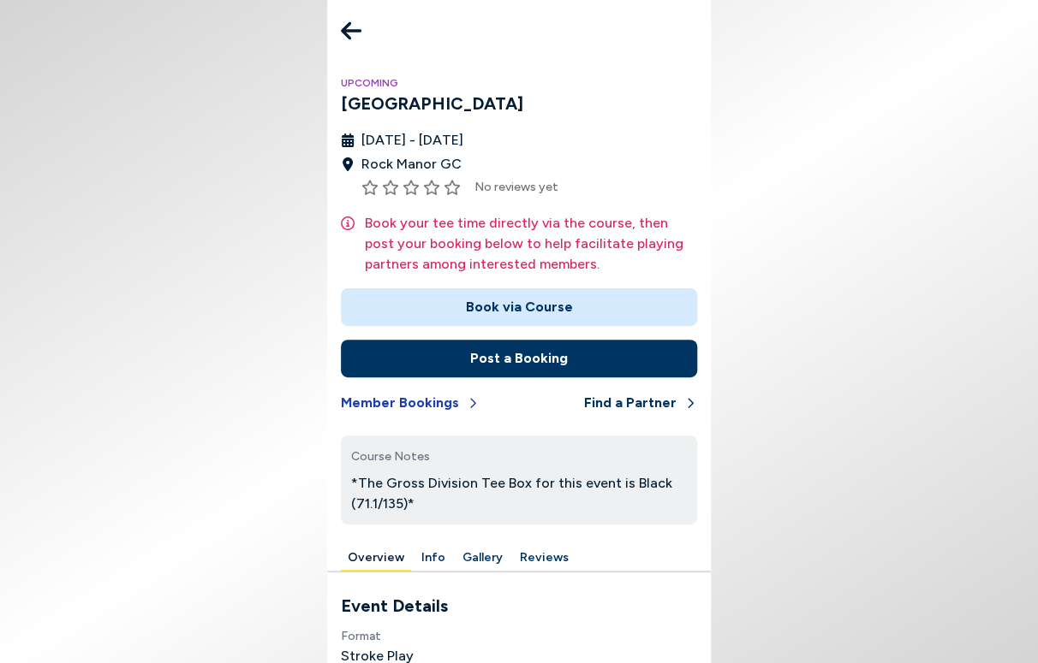
click at [434, 402] on button "Member Bookings" at bounding box center [410, 403] width 139 height 38
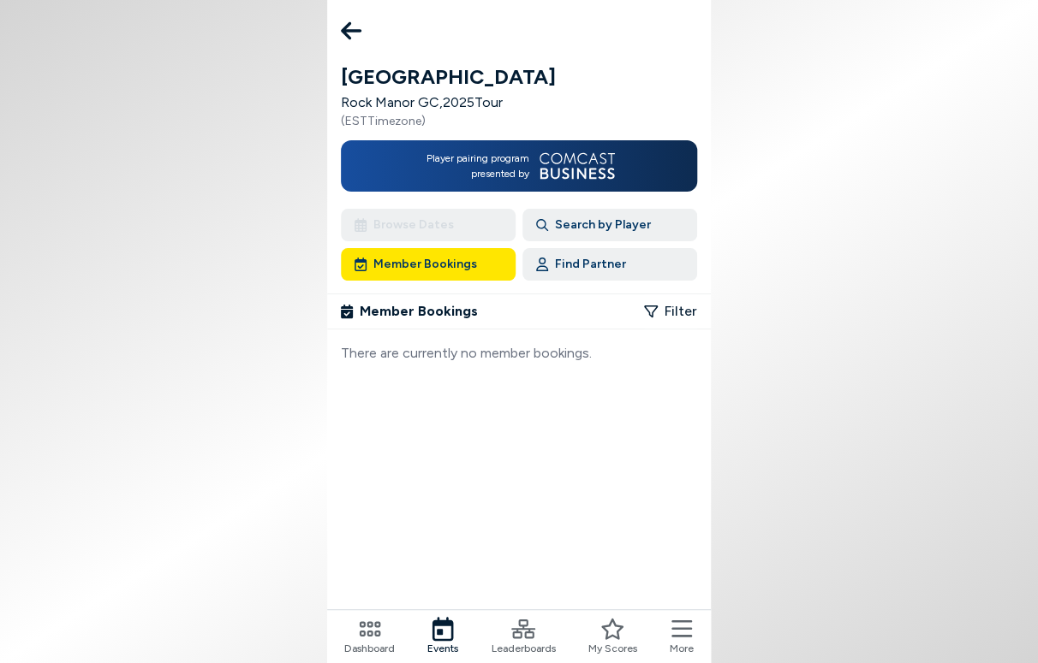
click at [355, 18] on icon at bounding box center [351, 31] width 21 height 34
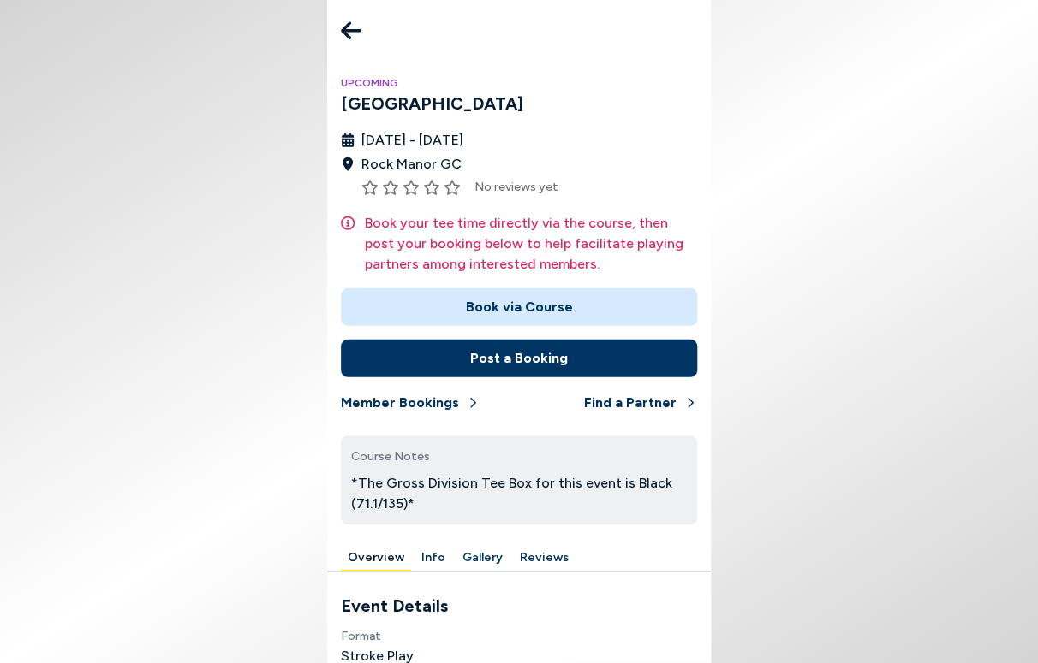
scroll to position [413, 0]
click at [348, 32] on icon at bounding box center [351, 31] width 21 height 18
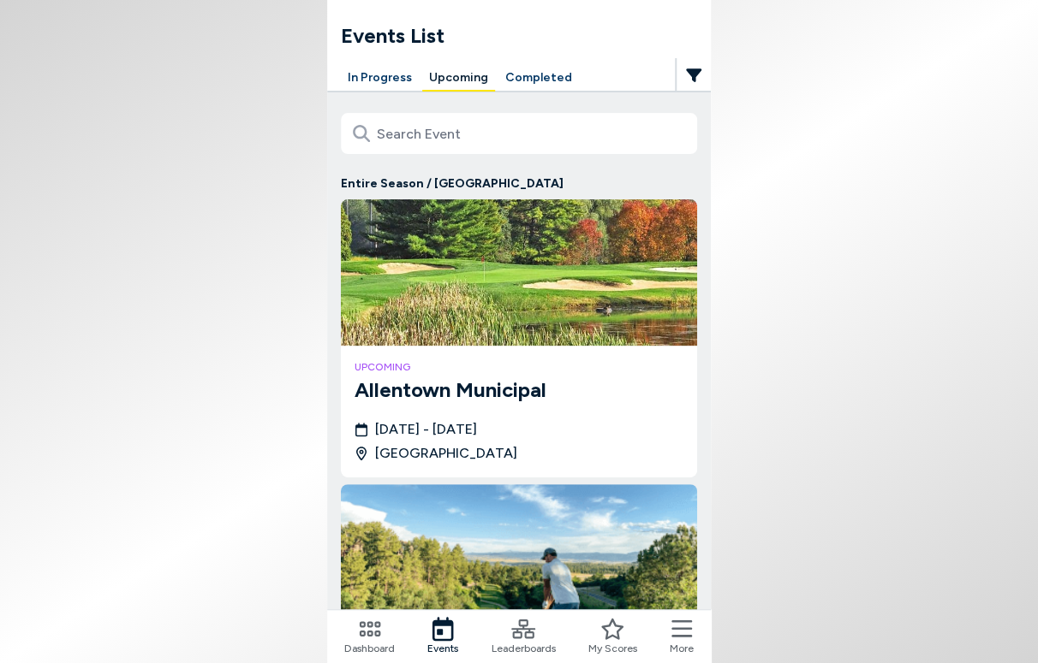
click at [126, 443] on body "Events List In Progress Upcoming Completed Entire Season / [GEOGRAPHIC_DATA] up…" at bounding box center [519, 331] width 1038 height 663
click at [485, 375] on h3 "Allentown Municipal" at bounding box center [518, 390] width 329 height 31
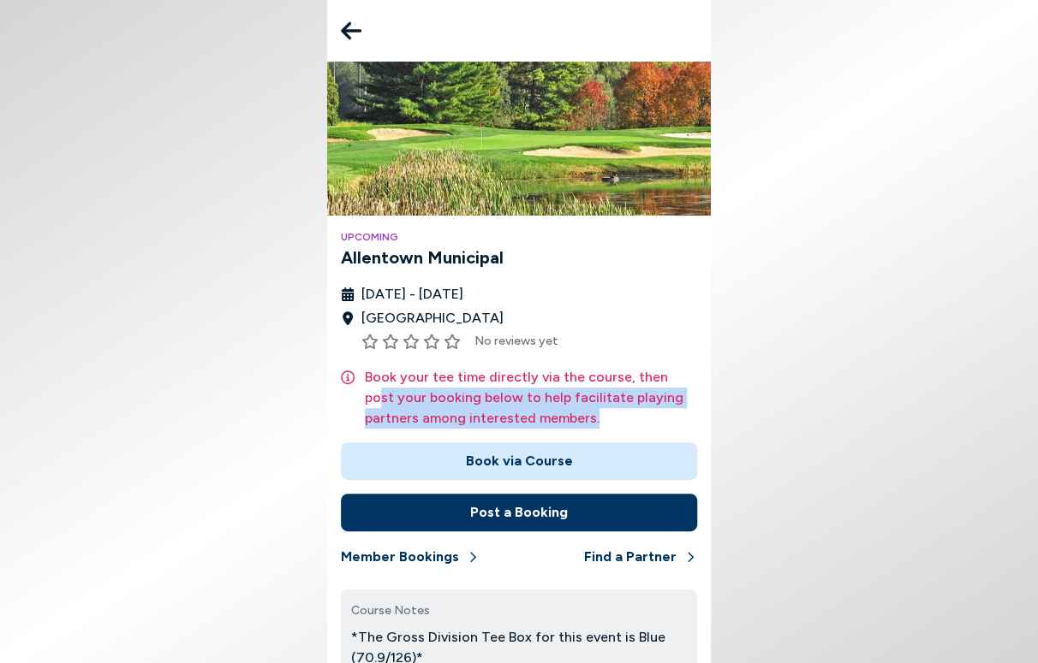
drag, startPoint x: 672, startPoint y: 378, endPoint x: 564, endPoint y: 421, distance: 116.4
click at [567, 424] on p "Book your tee time directly via the course, then post your booking below to hel…" at bounding box center [531, 398] width 332 height 62
click at [383, 538] on button "Member Bookings" at bounding box center [410, 557] width 139 height 38
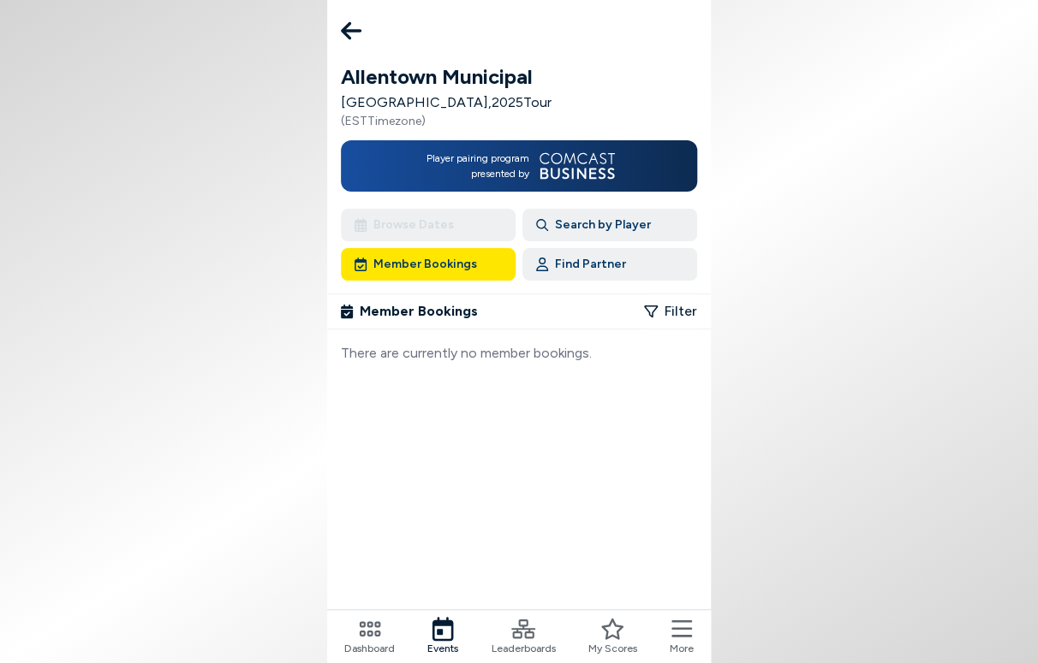
click at [343, 32] on icon at bounding box center [351, 31] width 21 height 18
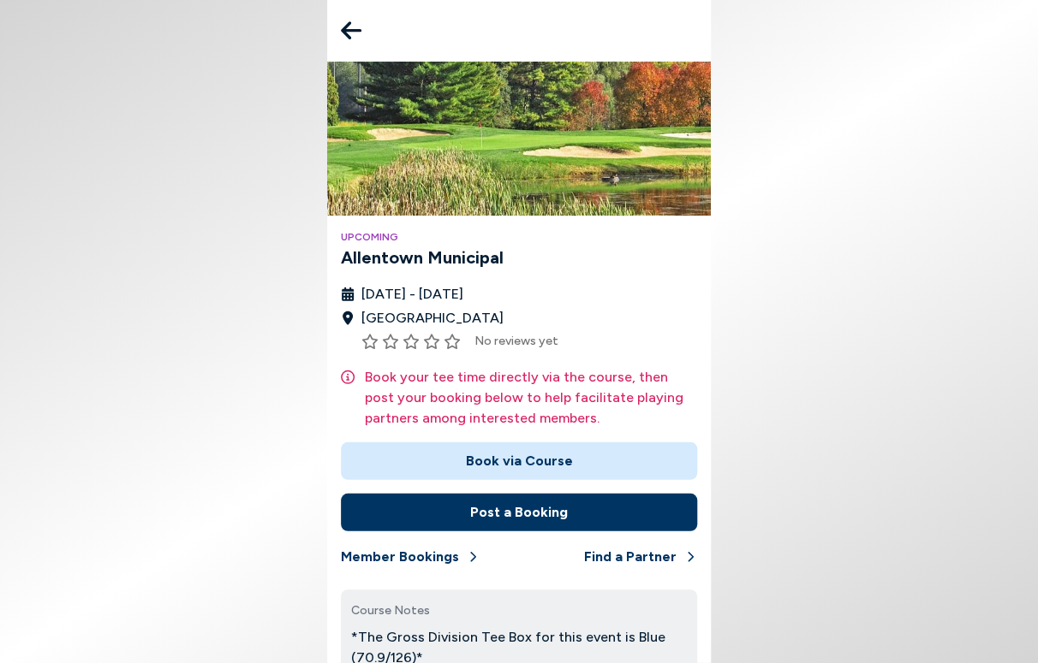
scroll to position [321, 0]
click at [649, 538] on button "Find a Partner" at bounding box center [640, 557] width 113 height 38
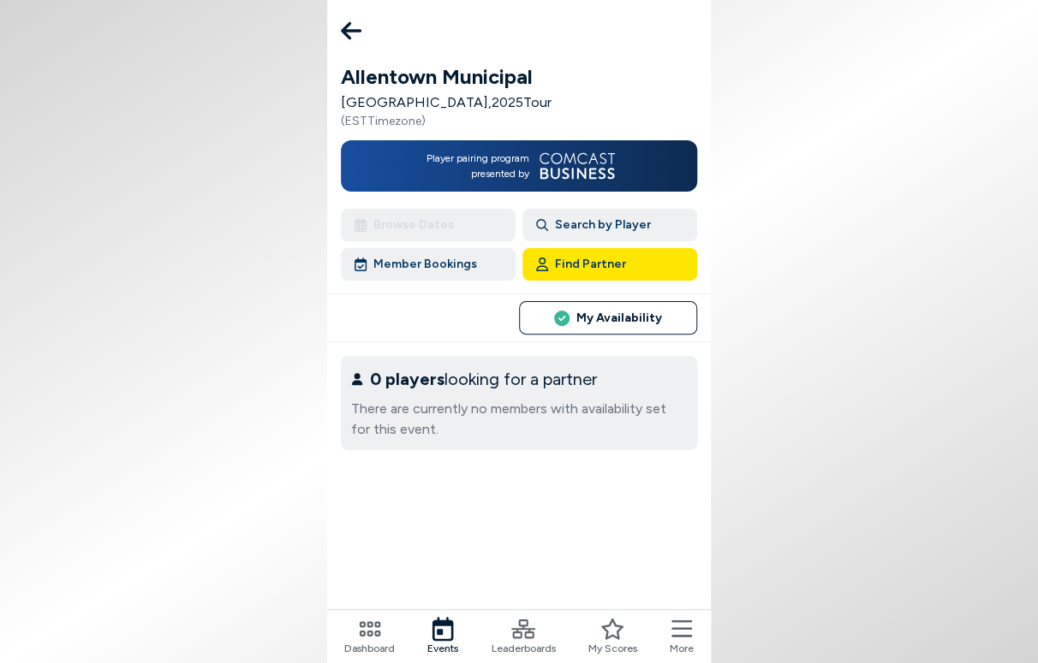
click at [354, 22] on icon at bounding box center [351, 31] width 21 height 34
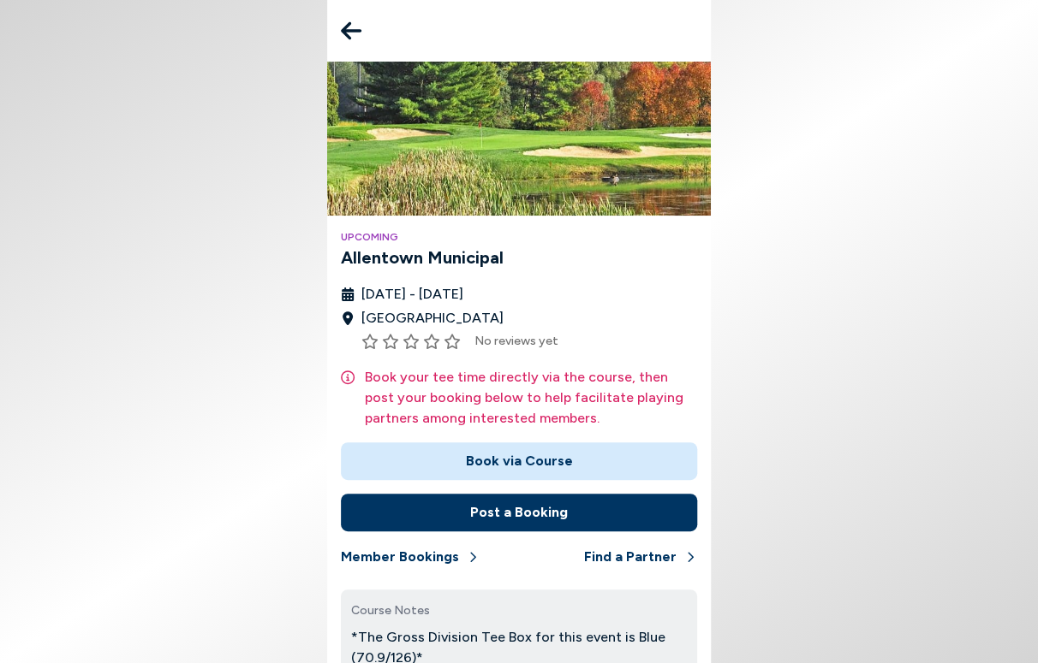
click at [349, 32] on icon at bounding box center [351, 31] width 21 height 18
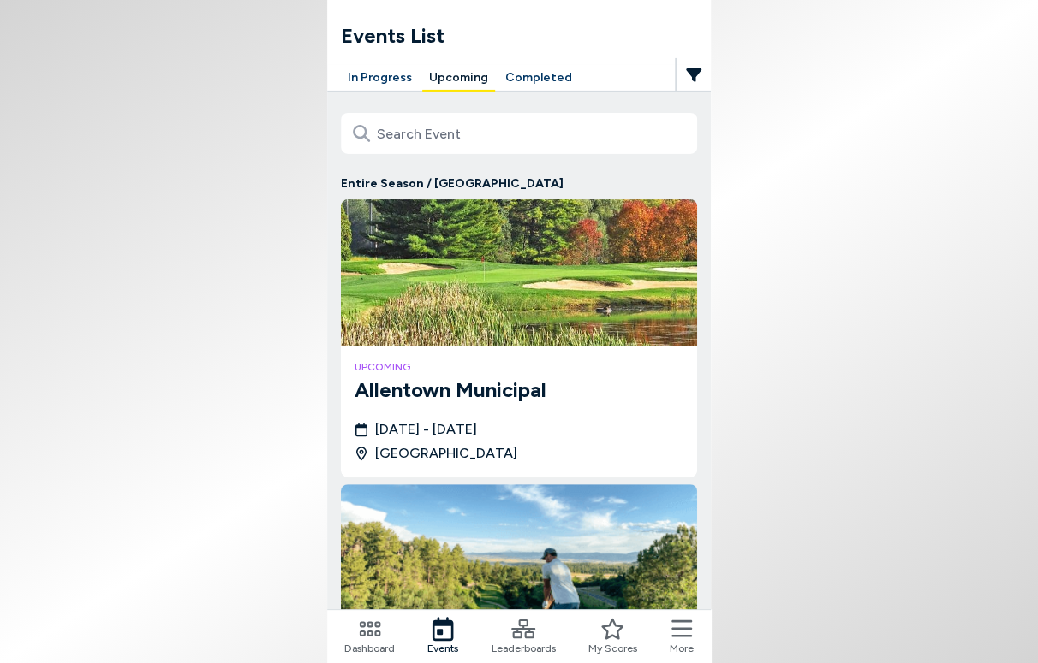
scroll to position [413, 0]
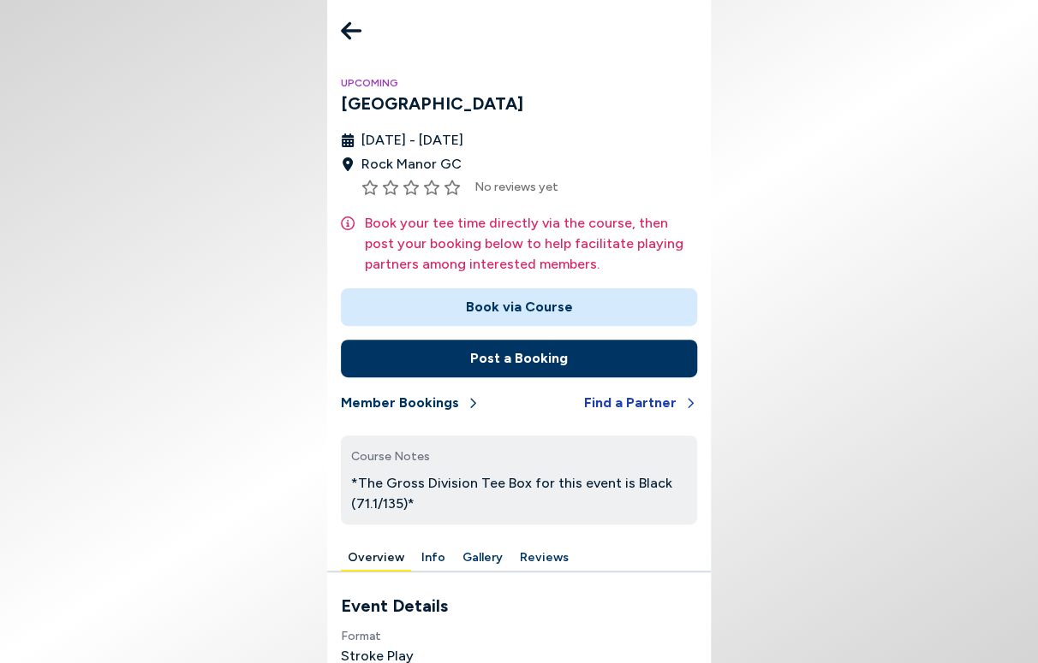
click at [631, 401] on button "Find a Partner" at bounding box center [640, 403] width 113 height 38
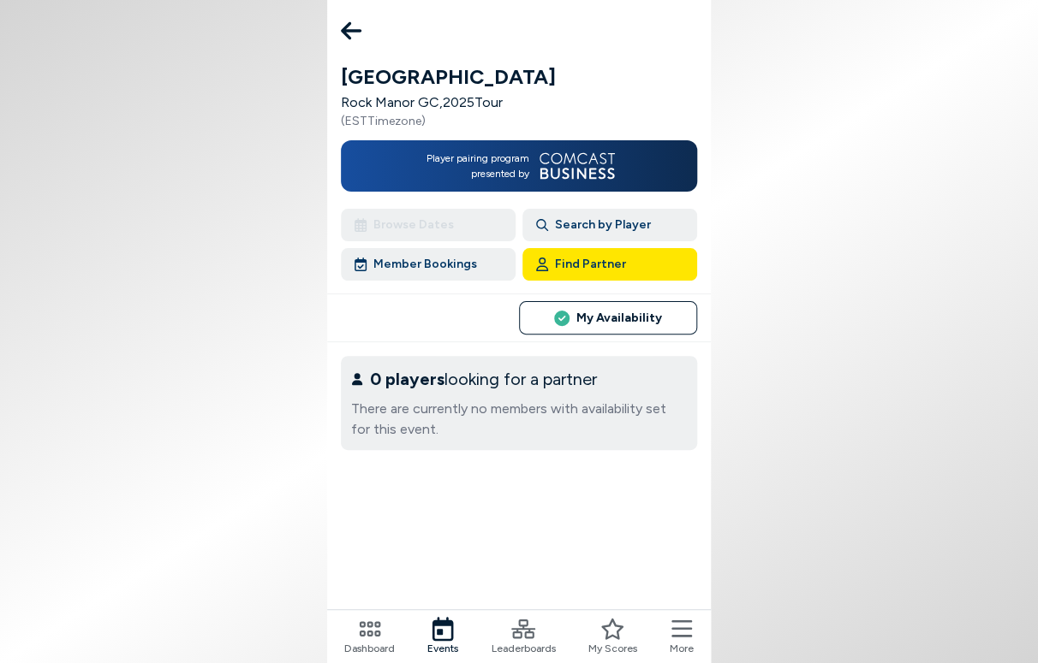
click at [354, 26] on icon at bounding box center [351, 31] width 21 height 34
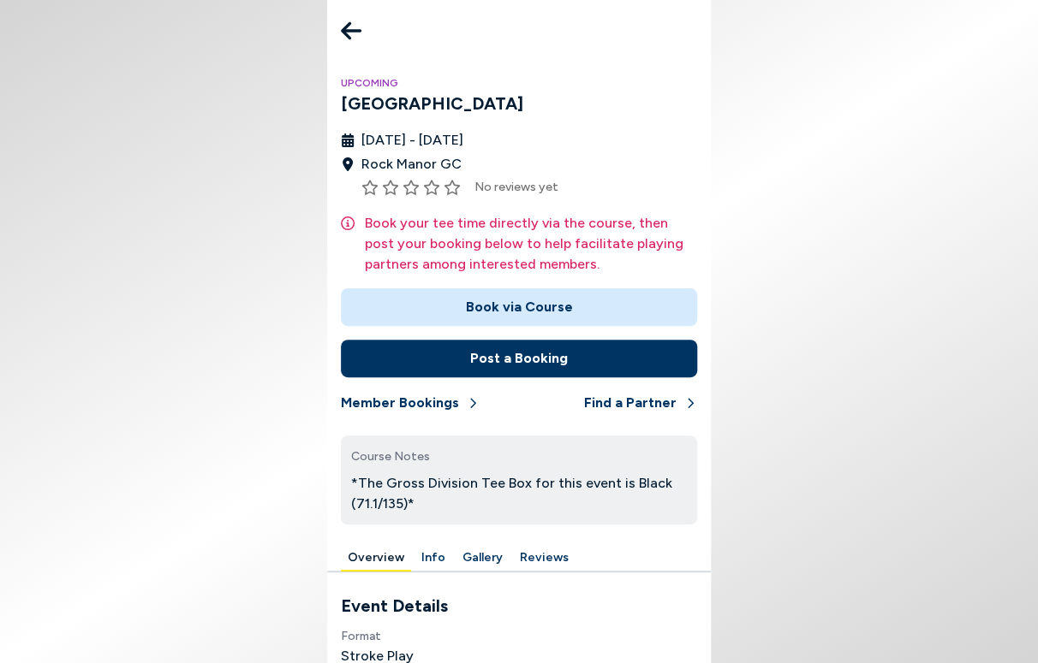
click at [348, 31] on icon at bounding box center [351, 31] width 21 height 18
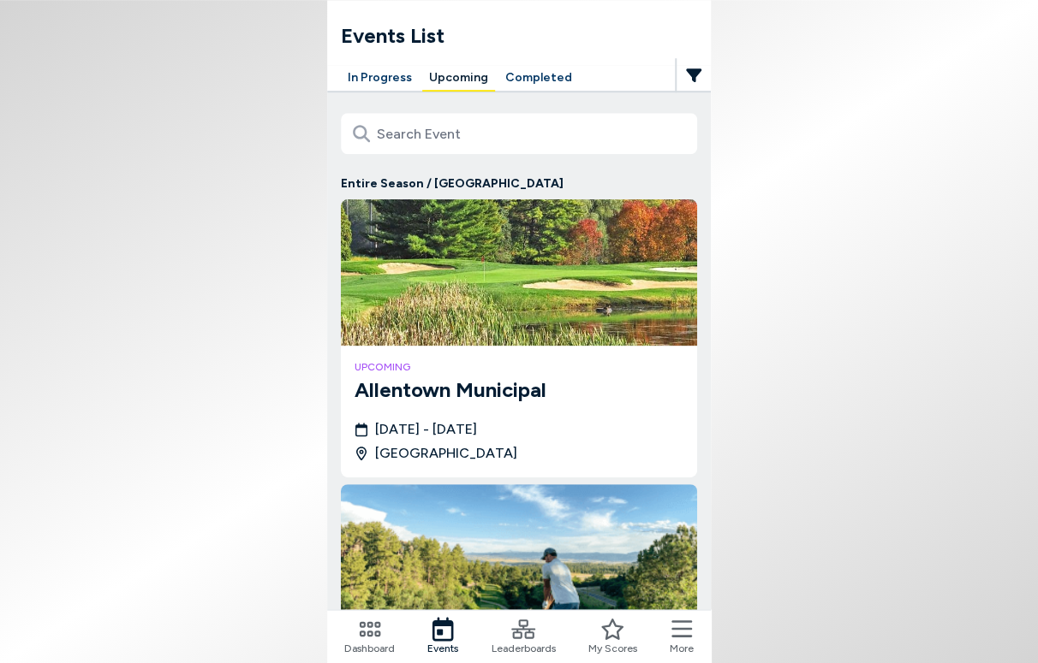
scroll to position [517, 0]
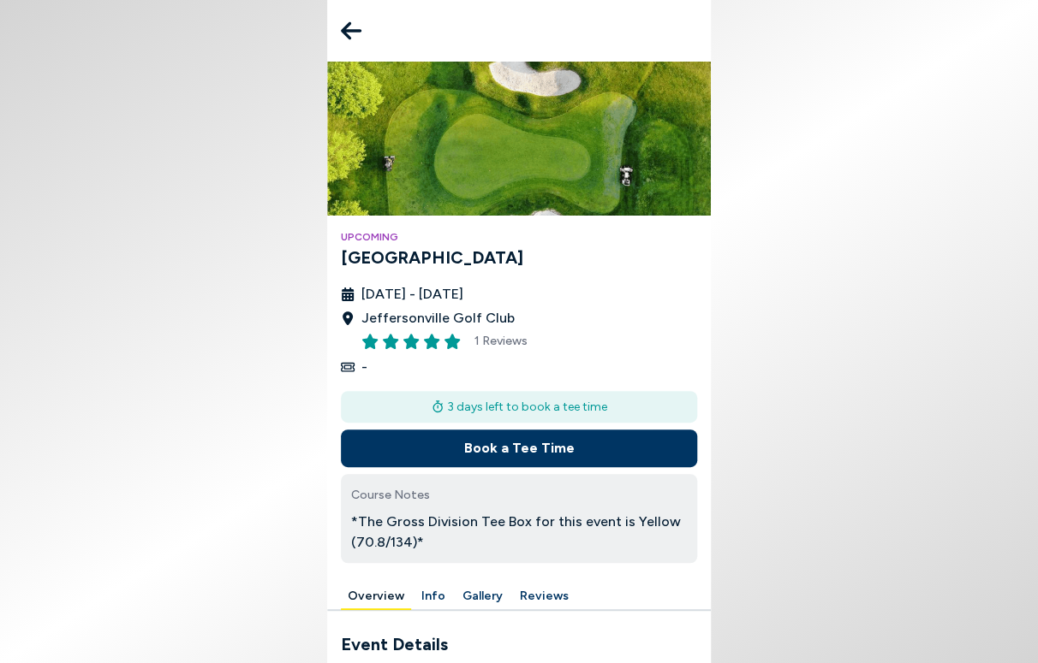
click at [353, 29] on icon at bounding box center [351, 31] width 21 height 34
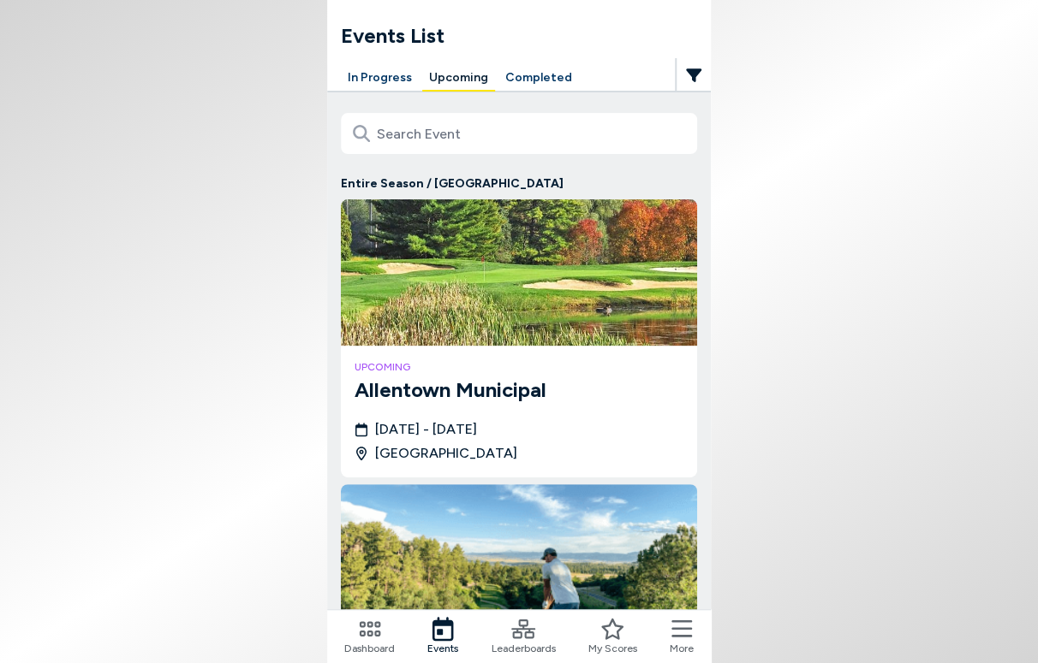
click at [451, 74] on button "Upcoming" at bounding box center [458, 78] width 73 height 27
click at [378, 80] on button "In Progress" at bounding box center [380, 78] width 78 height 27
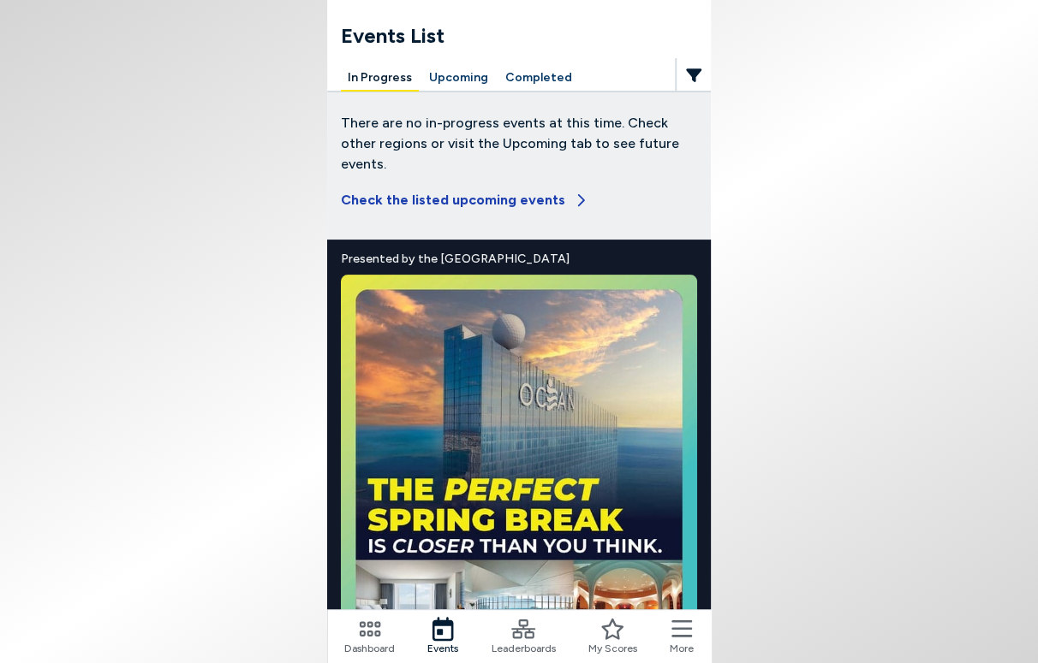
click at [470, 181] on button "Check the listed upcoming events" at bounding box center [465, 200] width 248 height 38
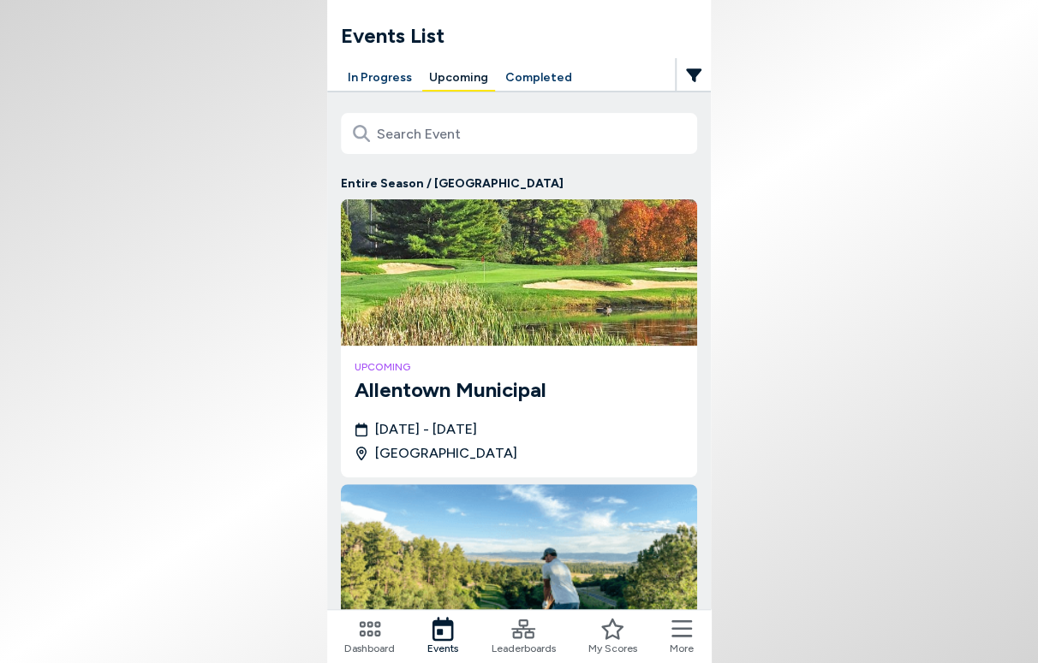
click at [408, 186] on p "Entire Season / [GEOGRAPHIC_DATA]" at bounding box center [519, 184] width 356 height 18
click at [696, 74] on icon "button" at bounding box center [693, 75] width 15 height 14
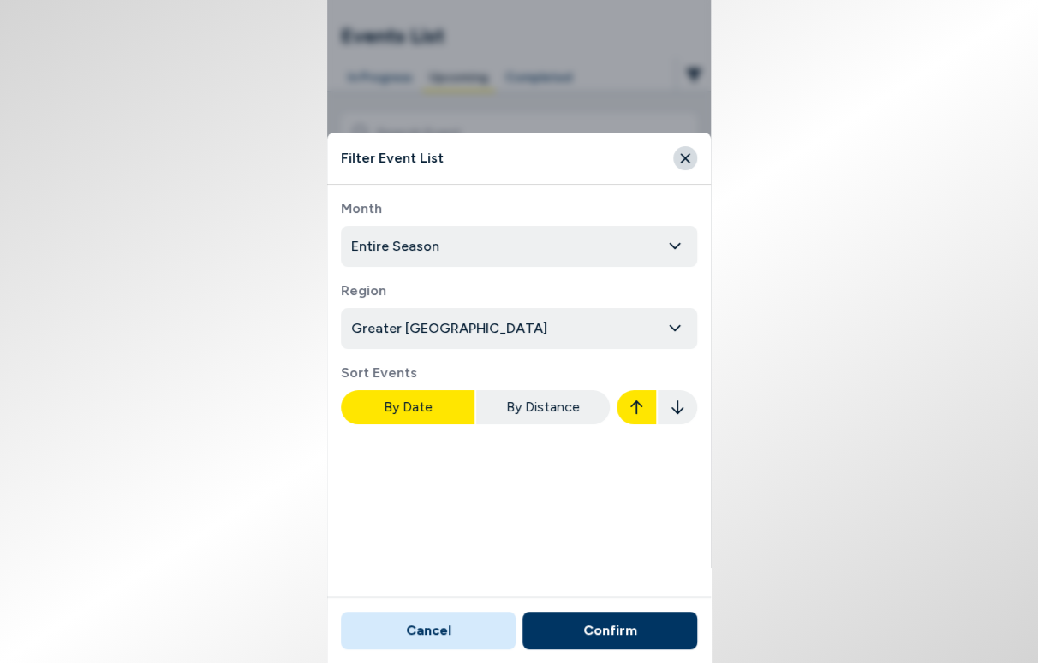
click at [673, 330] on body "Events List In Progress Upcoming Completed Entire Season / [GEOGRAPHIC_DATA] up…" at bounding box center [519, 331] width 1038 height 663
click at [600, 636] on button "Confirm" at bounding box center [609, 631] width 175 height 38
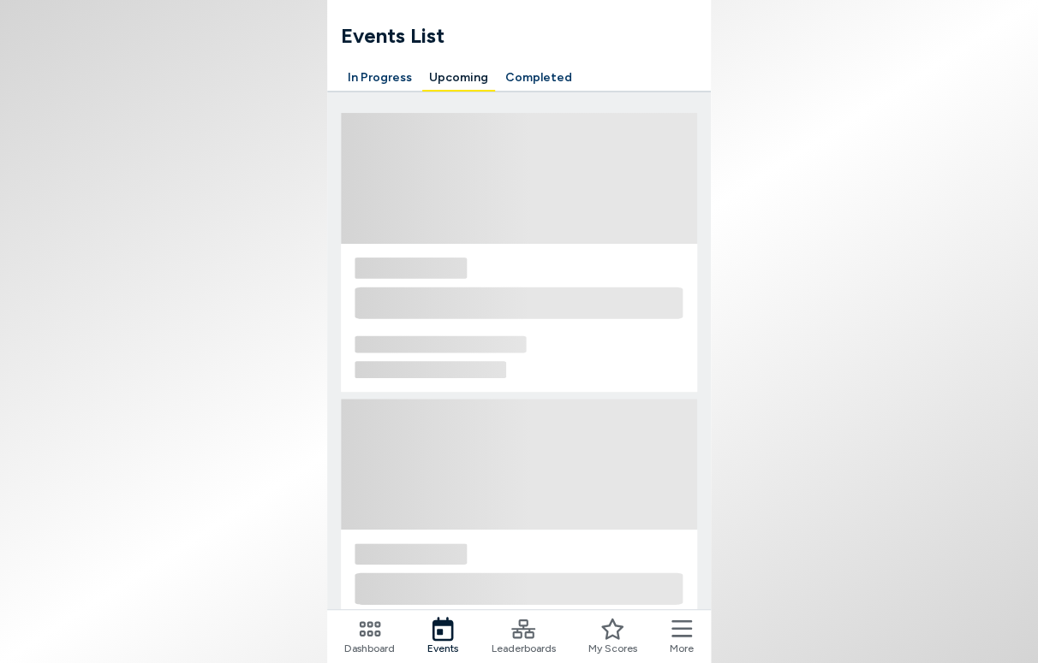
click at [157, 427] on body "Events List In Progress Upcoming Completed Loading... Loading... Loading... Loa…" at bounding box center [519, 331] width 1038 height 663
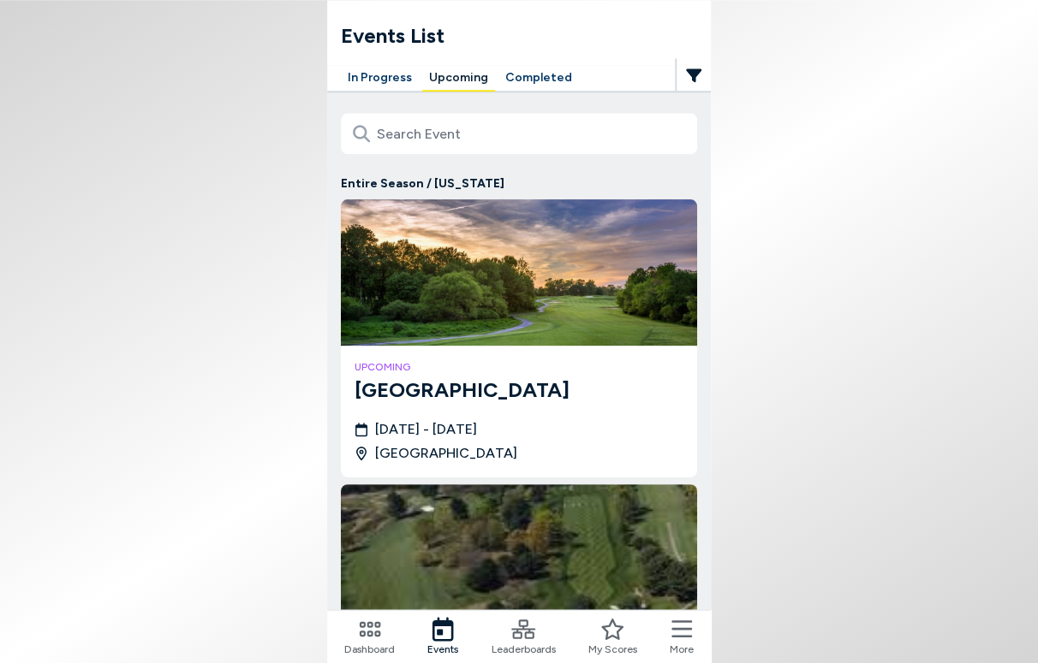
scroll to position [757, 0]
click at [253, 466] on body "Events List In Progress Upcoming Completed Entire Season / [US_STATE] upcoming …" at bounding box center [519, 331] width 1038 height 663
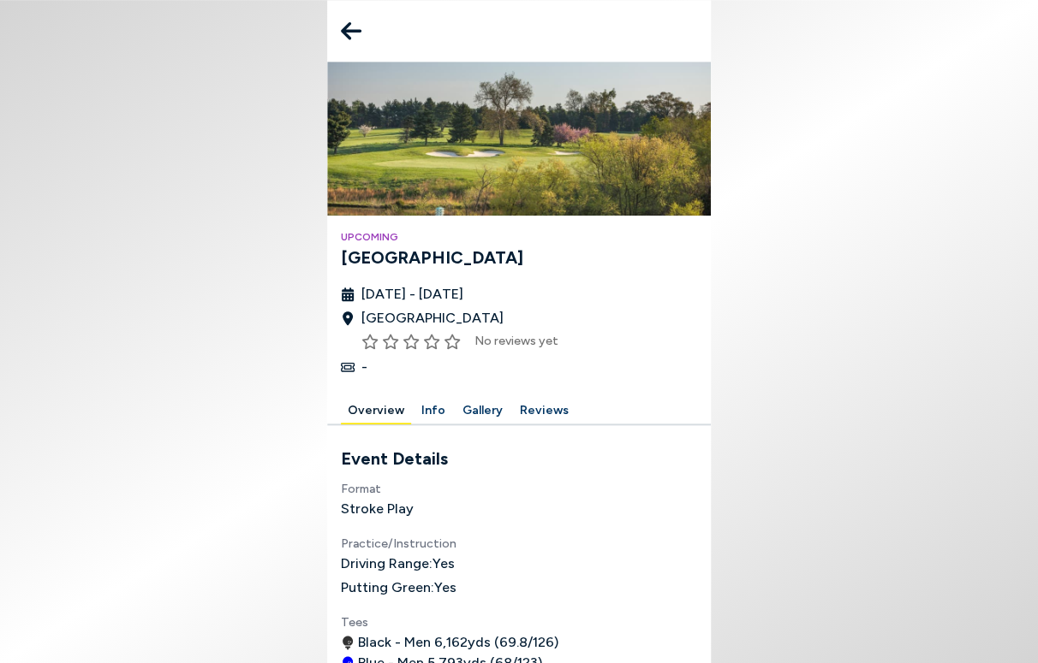
scroll to position [390, 0]
drag, startPoint x: 467, startPoint y: 519, endPoint x: 623, endPoint y: 519, distance: 156.7
click at [345, 27] on icon at bounding box center [351, 31] width 21 height 18
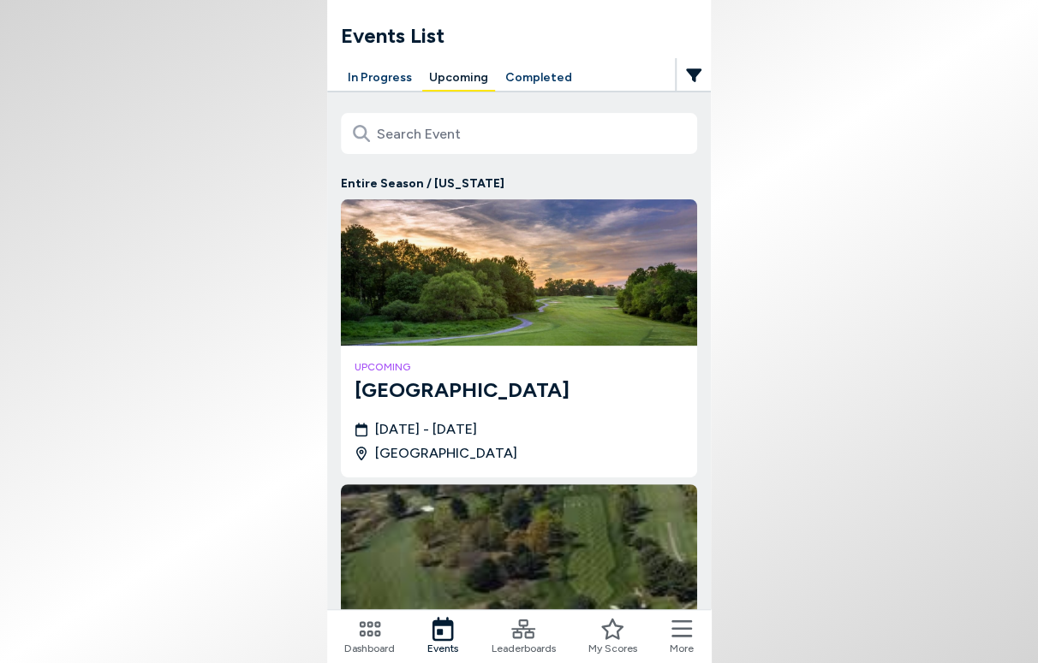
click at [361, 74] on button "In Progress" at bounding box center [380, 78] width 78 height 27
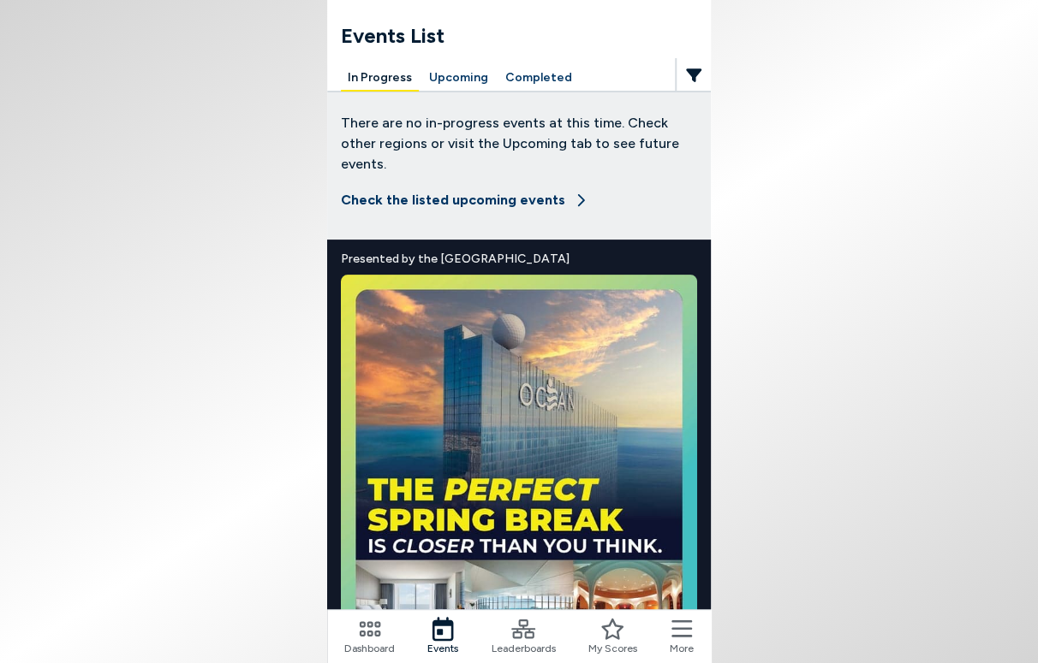
click at [695, 73] on icon "button" at bounding box center [693, 75] width 15 height 14
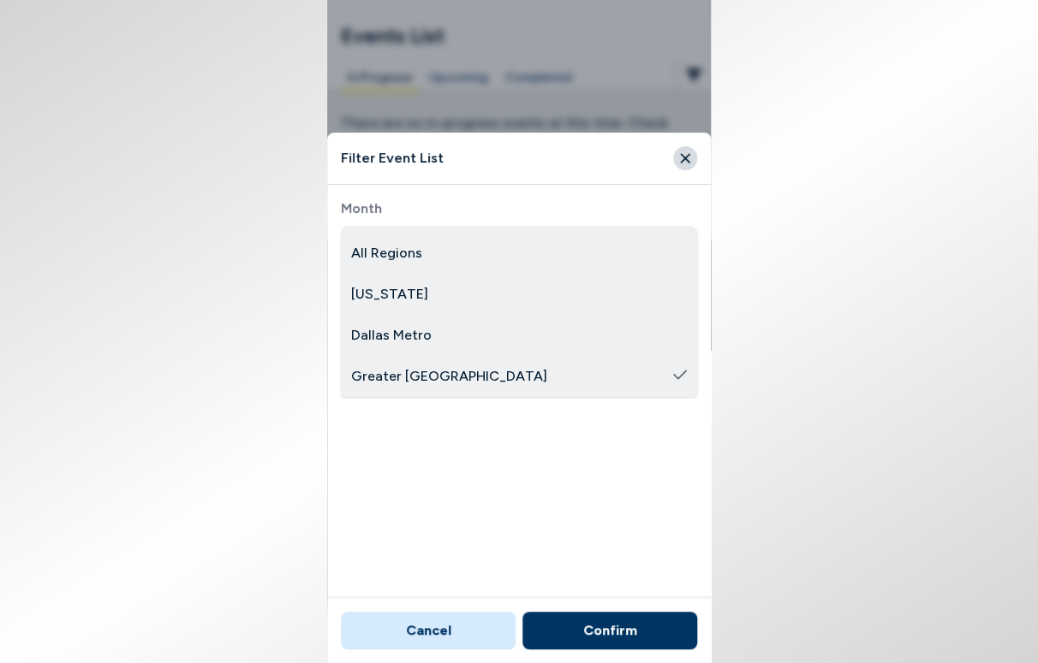
click at [681, 336] on body "Events List In Progress Upcoming Completed There are no in-progress events at t…" at bounding box center [519, 331] width 1038 height 663
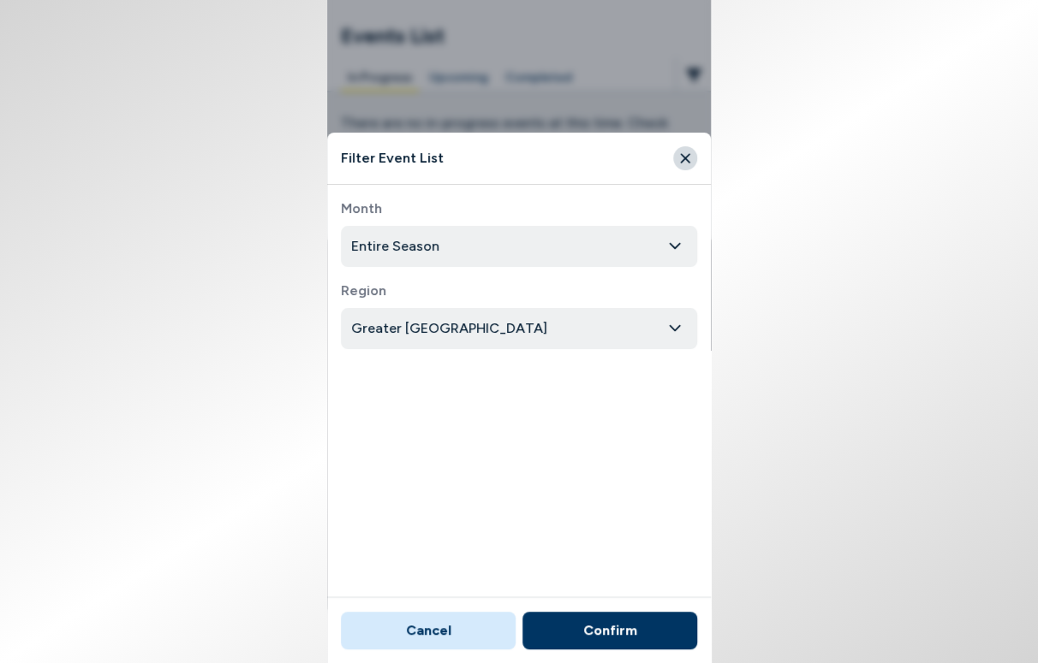
click at [591, 637] on button "Confirm" at bounding box center [609, 631] width 175 height 38
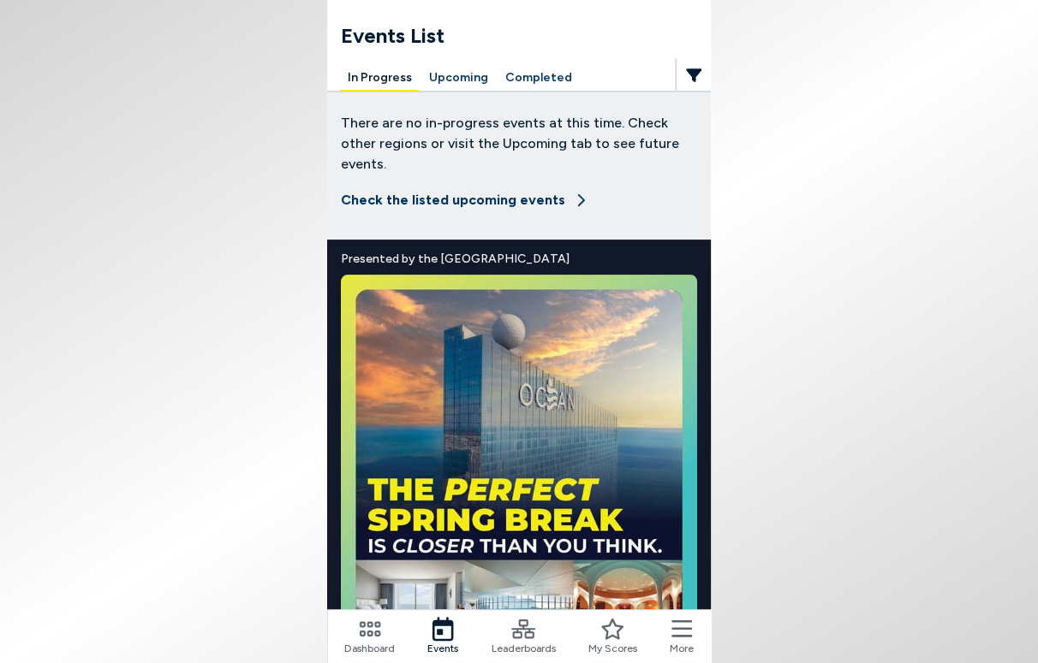
click at [442, 79] on button "Upcoming" at bounding box center [458, 78] width 73 height 27
